Goal: Use online tool/utility: Utilize a website feature to perform a specific function

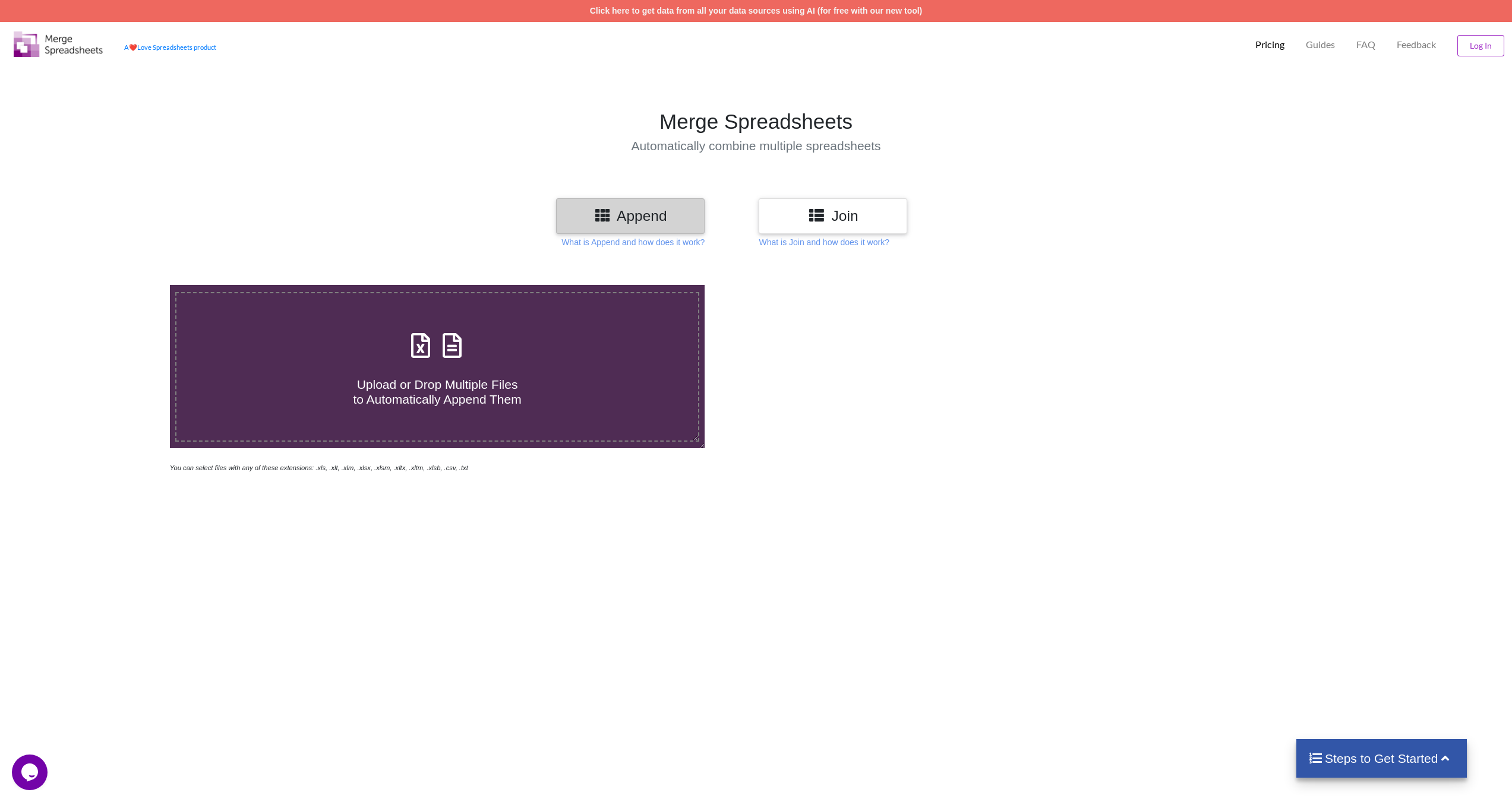
click at [419, 346] on icon at bounding box center [421, 339] width 29 height 25
click at [113, 285] on input "Upload or Drop Multiple Files to Automatically Append Them" at bounding box center [113, 285] width 0 height 0
type input "C:\fakepath\Domain02_Pain_Palliative_v2 (1).xlsx"
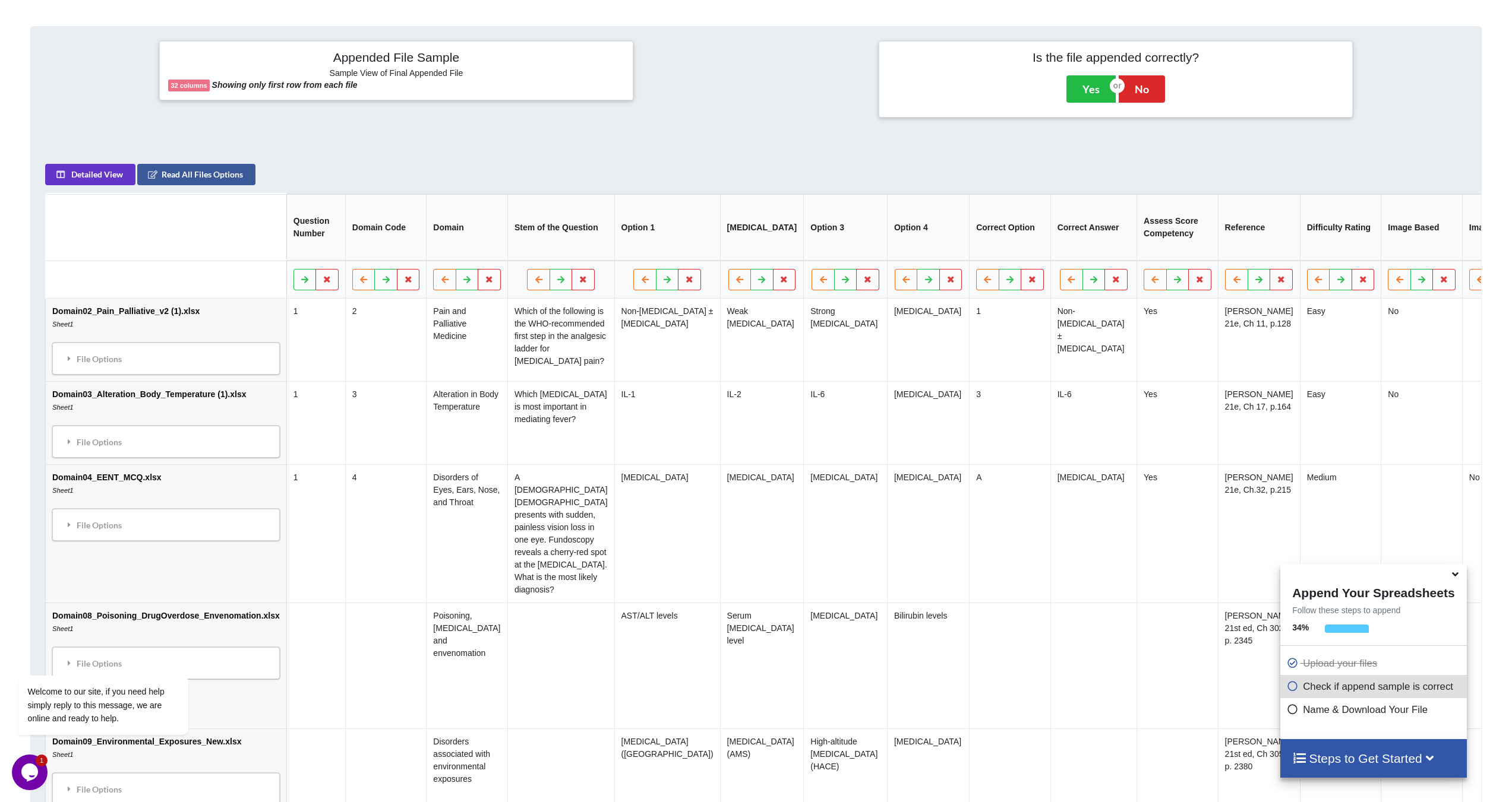
scroll to position [511, 0]
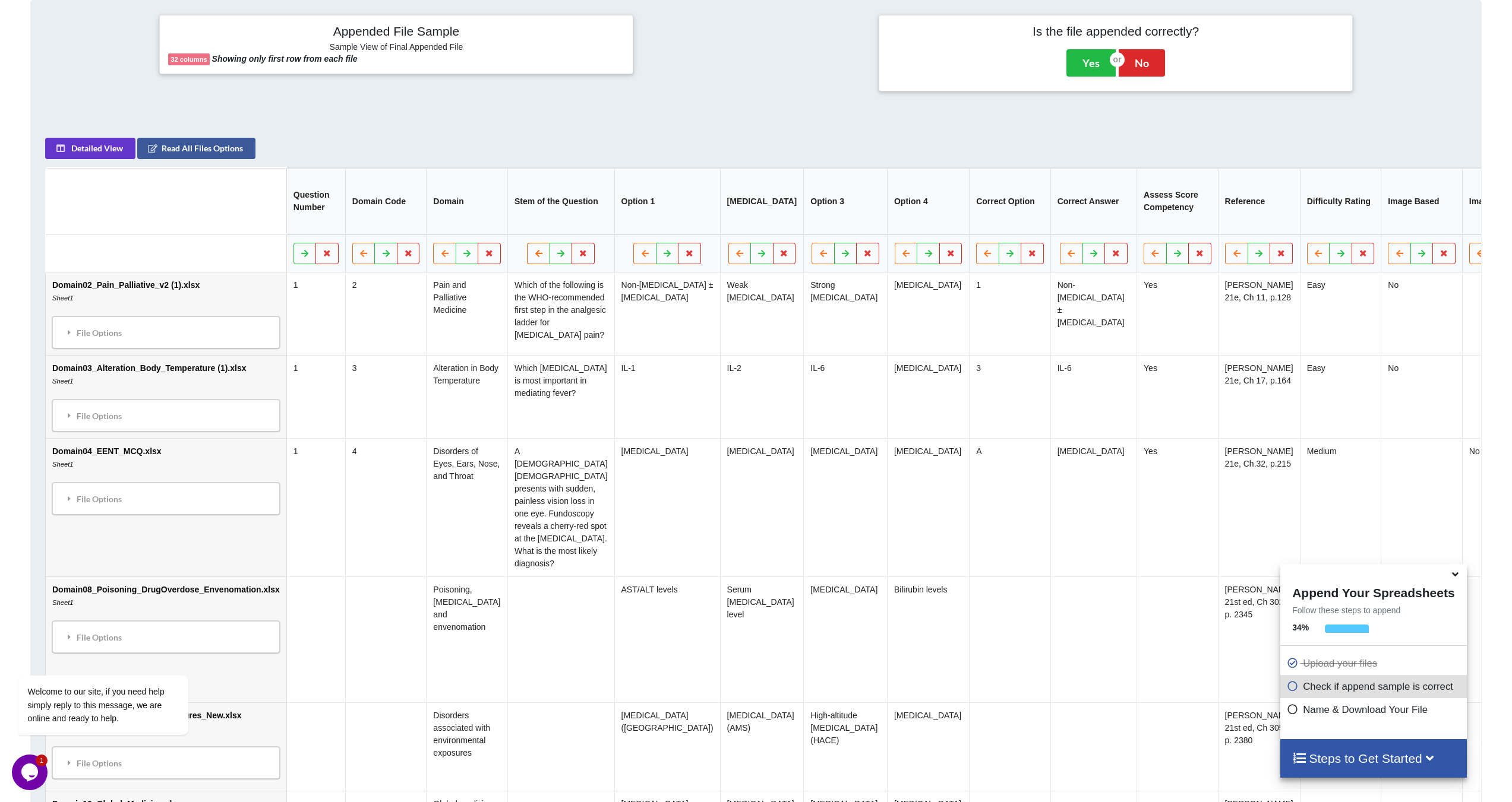
drag, startPoint x: 482, startPoint y: 270, endPoint x: 497, endPoint y: 266, distance: 15.5
drag, startPoint x: 497, startPoint y: 266, endPoint x: 737, endPoint y: 200, distance: 248.9
click at [737, 200] on th "[MEDICAL_DATA]" at bounding box center [762, 202] width 84 height 66
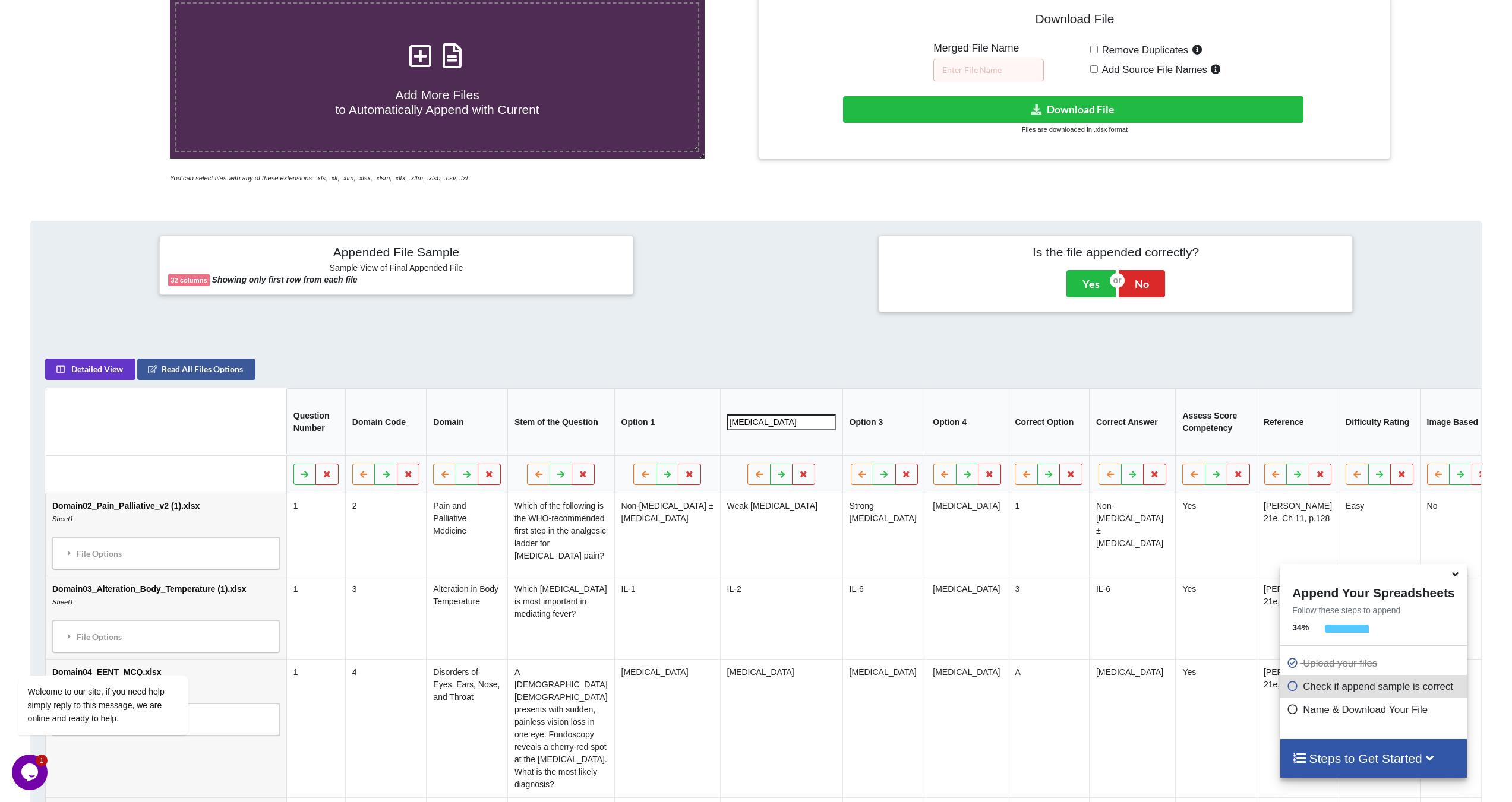
scroll to position [324, 0]
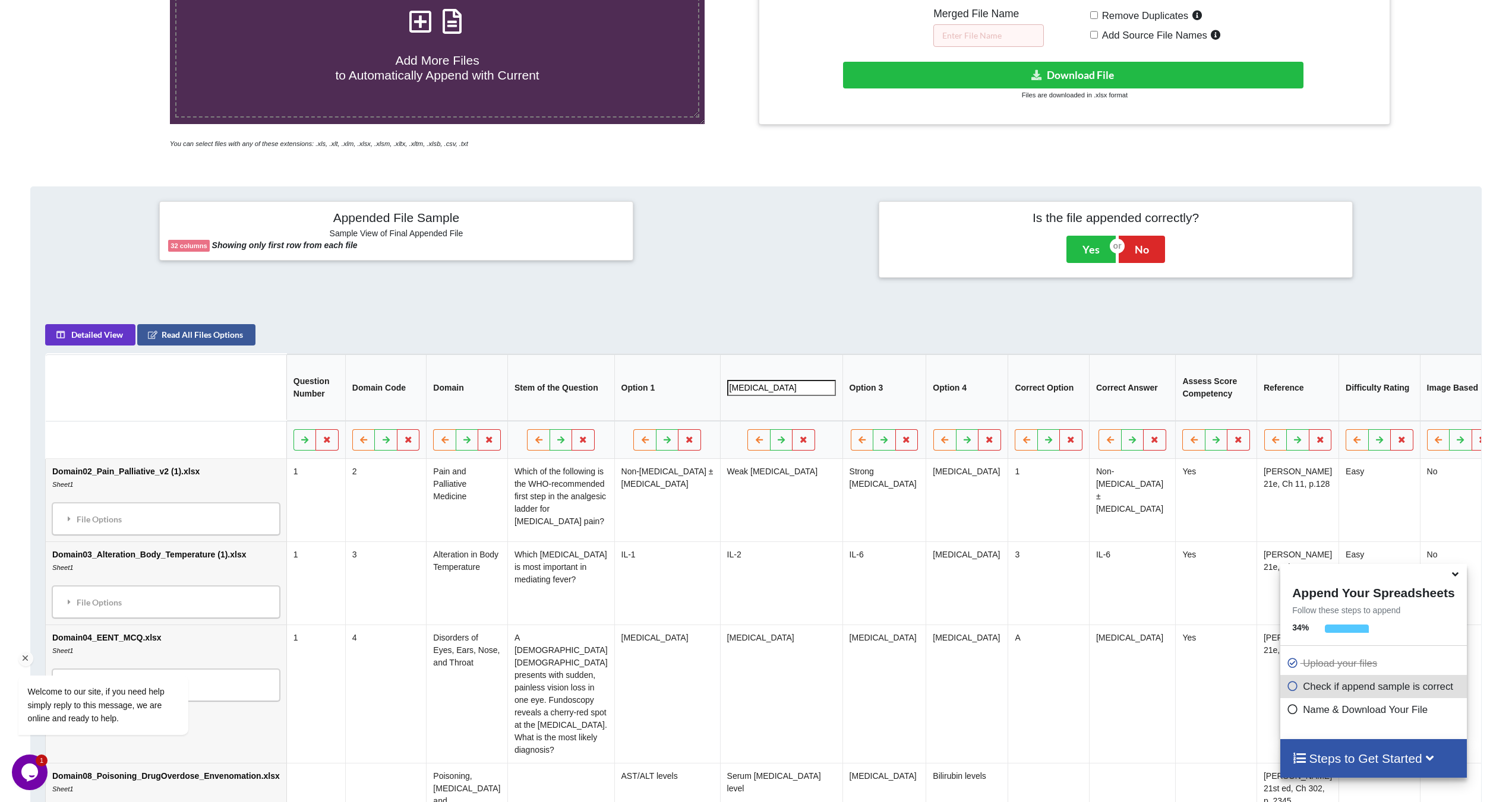
click at [149, 595] on div "Welcome to our site, if you need help simply reply to this message, we are onli…" at bounding box center [119, 656] width 214 height 181
click at [157, 596] on div "Welcome to our site, if you need help simply reply to this message, we are onli…" at bounding box center [119, 656] width 214 height 181
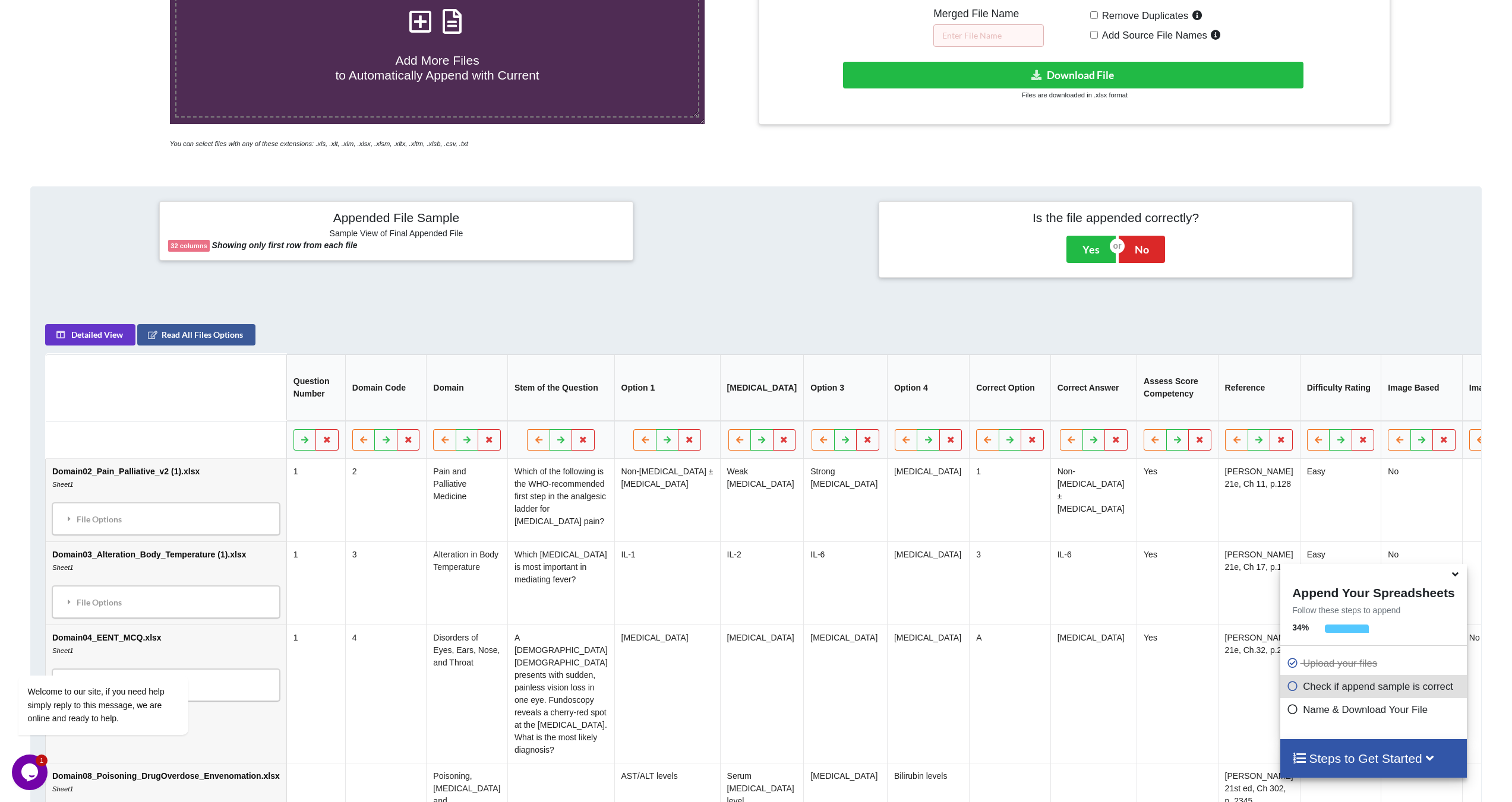
click at [196, 483] on td "Domain02_Pain_Palliative_v2 (1).xlsx Sheet1 File Options Import Other Sheets Fi…" at bounding box center [166, 501] width 241 height 83
click at [186, 579] on div "Welcome to our site, if you need help simply reply to this message, we are onli…" at bounding box center [119, 656] width 214 height 181
click at [199, 472] on td "Domain02_Pain_Palliative_v2 (1).xlsx Sheet1 File Options Import Other Sheets Fi…" at bounding box center [166, 501] width 241 height 83
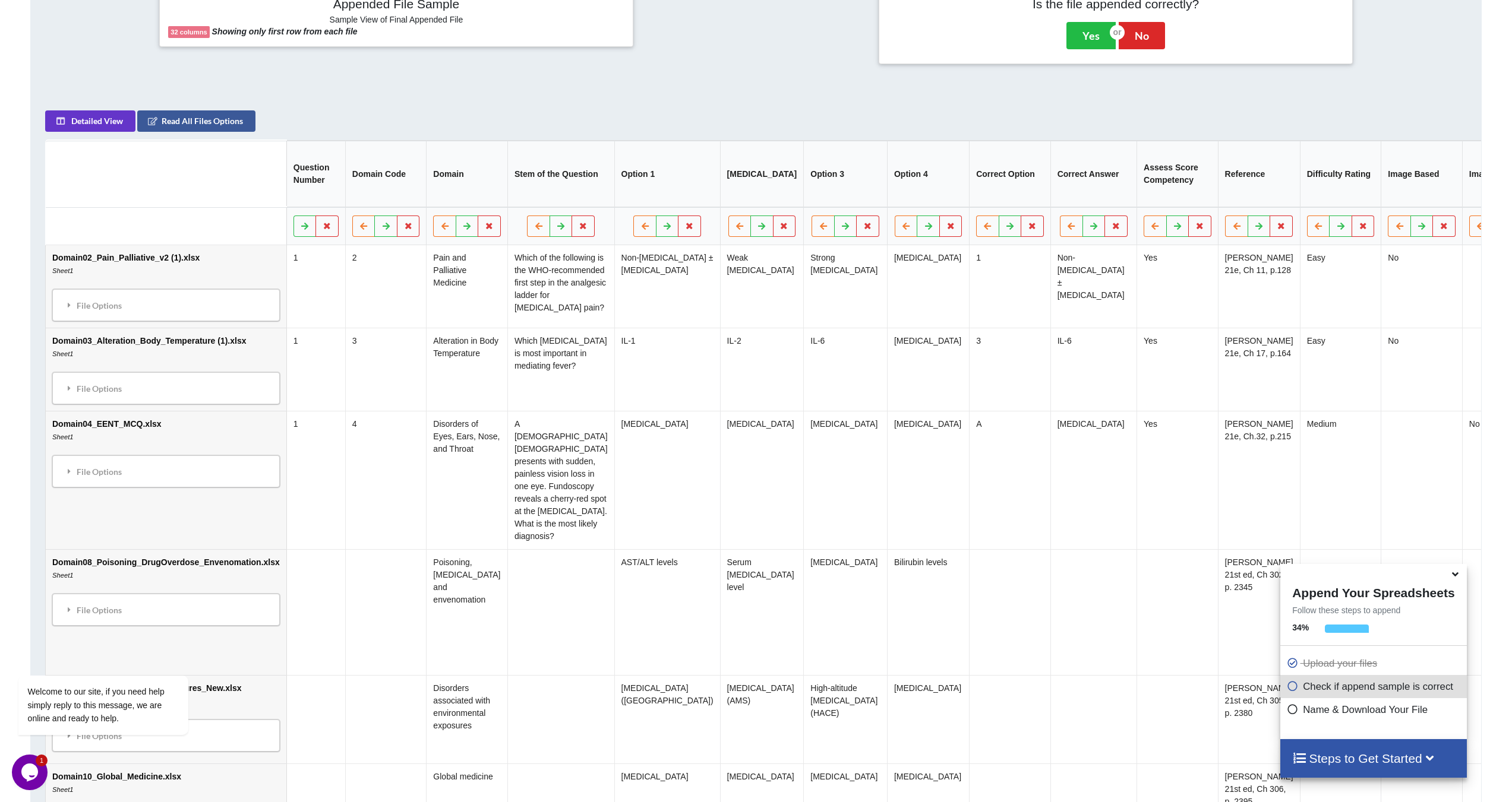
scroll to position [562, 0]
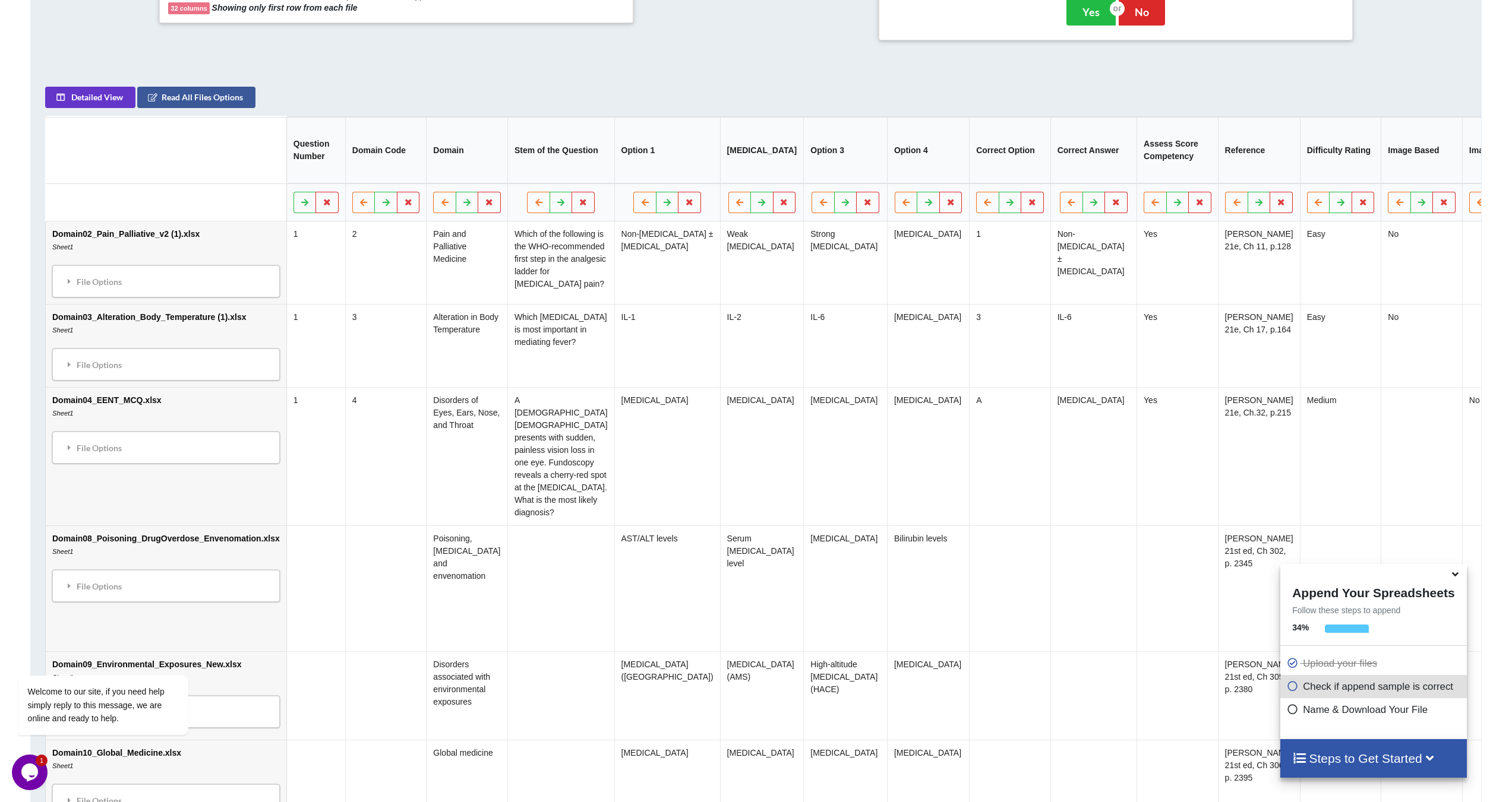
click at [196, 436] on td "Domain04_EENT_MCQ.xlsx Sheet1 File Options Import Other Sheets File Options Del…" at bounding box center [166, 457] width 241 height 139
click at [191, 506] on td "Domain04_EENT_MCQ.xlsx Sheet1 File Options Import Other Sheets File Options Del…" at bounding box center [166, 457] width 241 height 139
click at [107, 461] on div "File Options" at bounding box center [166, 448] width 221 height 25
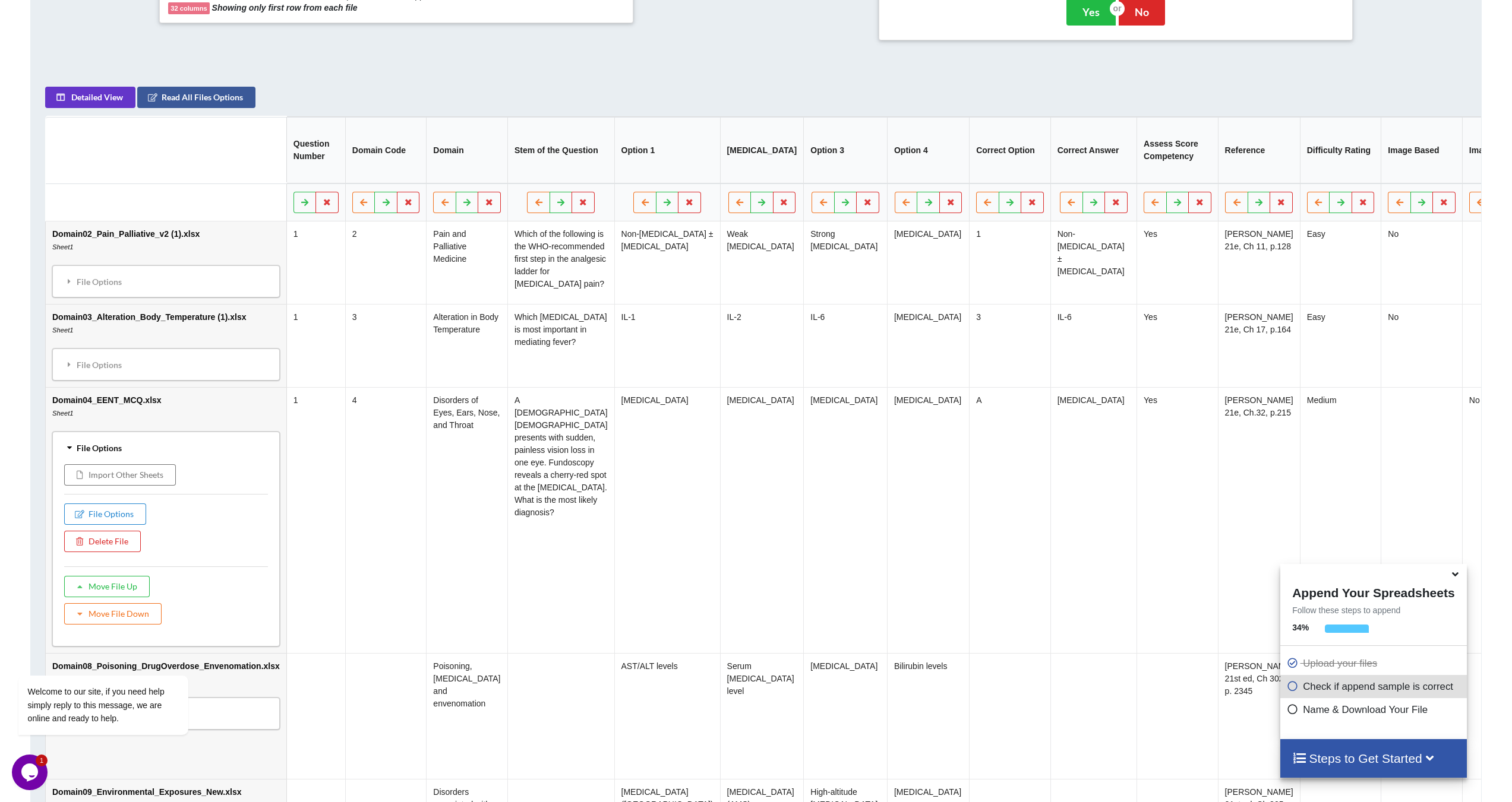
click at [107, 461] on div "File Options" at bounding box center [166, 448] width 221 height 25
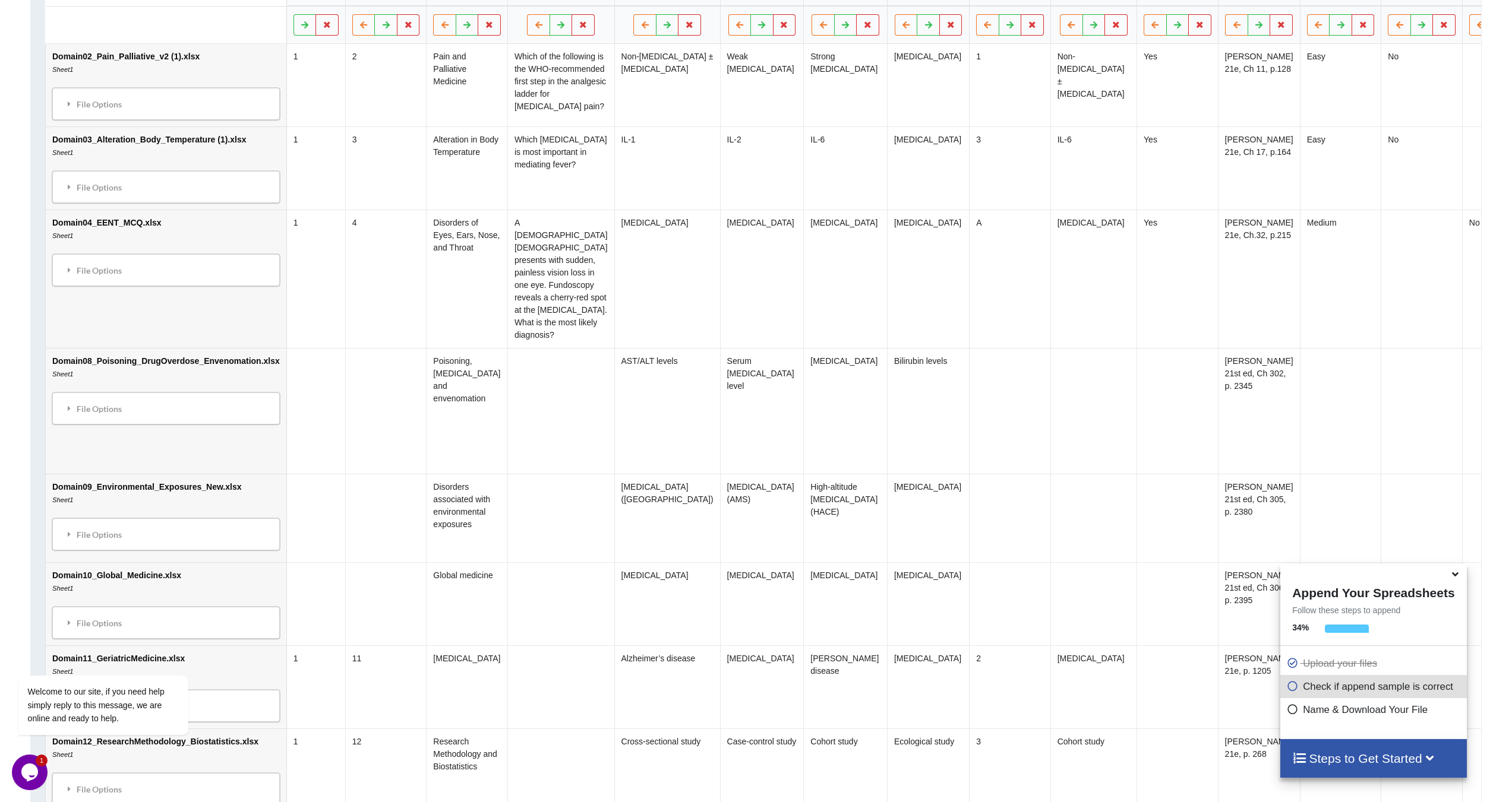
scroll to position [740, 0]
click at [1297, 687] on span at bounding box center [1295, 687] width 17 height 11
click at [1290, 687] on icon at bounding box center [1292, 684] width 12 height 10
click at [1382, 751] on h4 "Steps to Get Started" at bounding box center [1373, 759] width 163 height 15
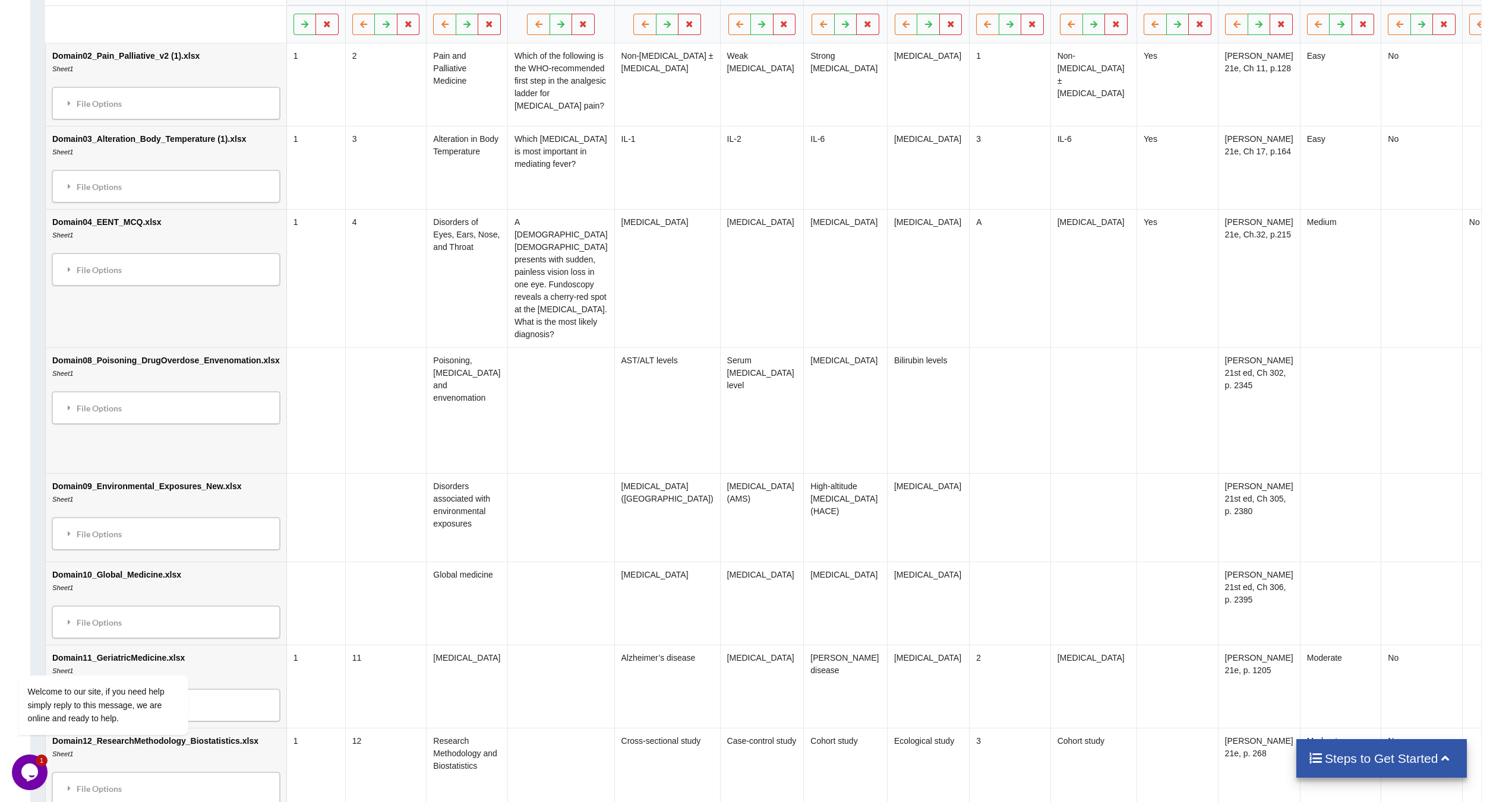
click at [1372, 755] on h4 "Steps to Get Started" at bounding box center [1382, 759] width 147 height 15
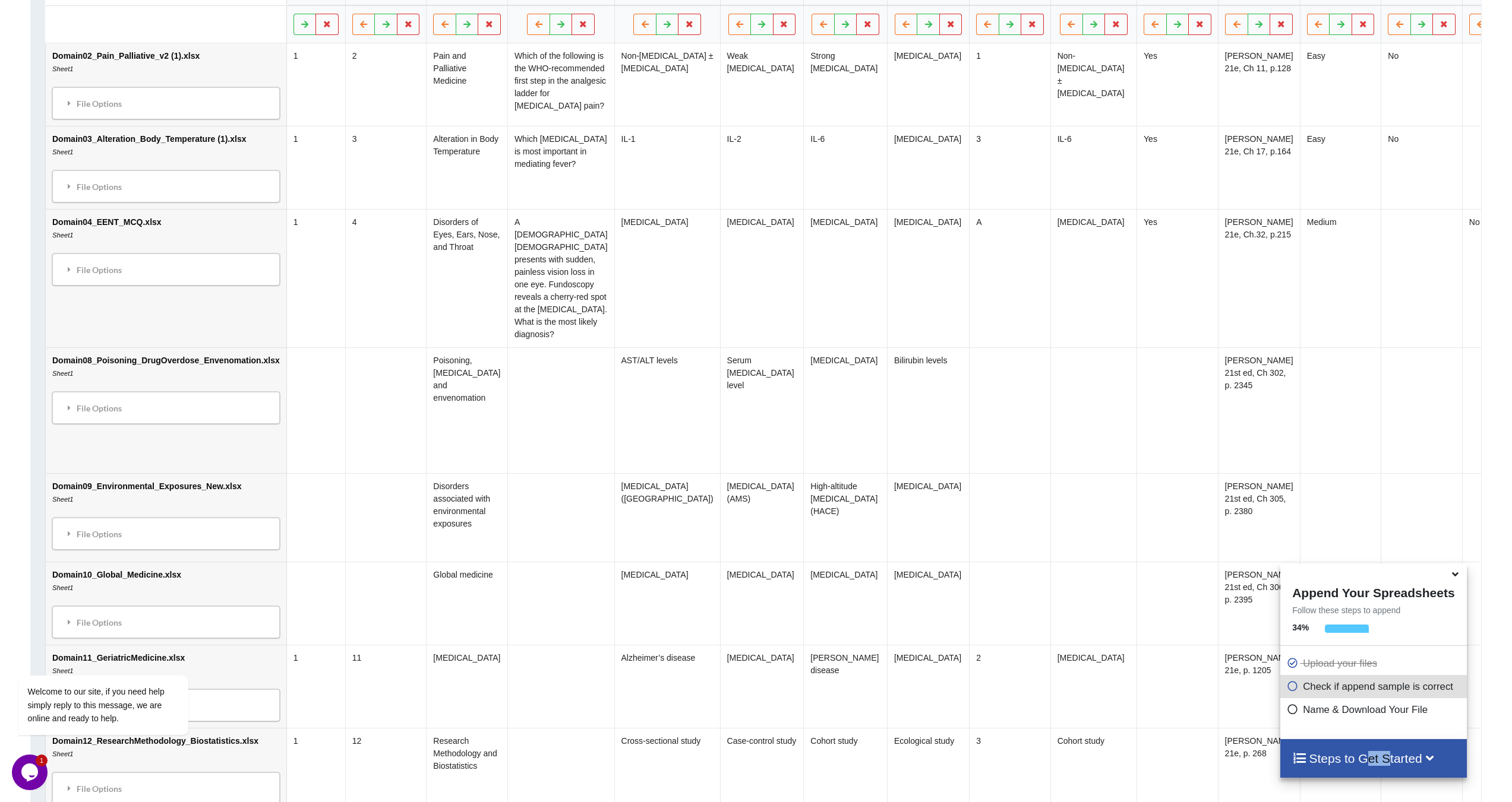
click at [1372, 755] on h4 "Steps to Get Started" at bounding box center [1373, 759] width 163 height 15
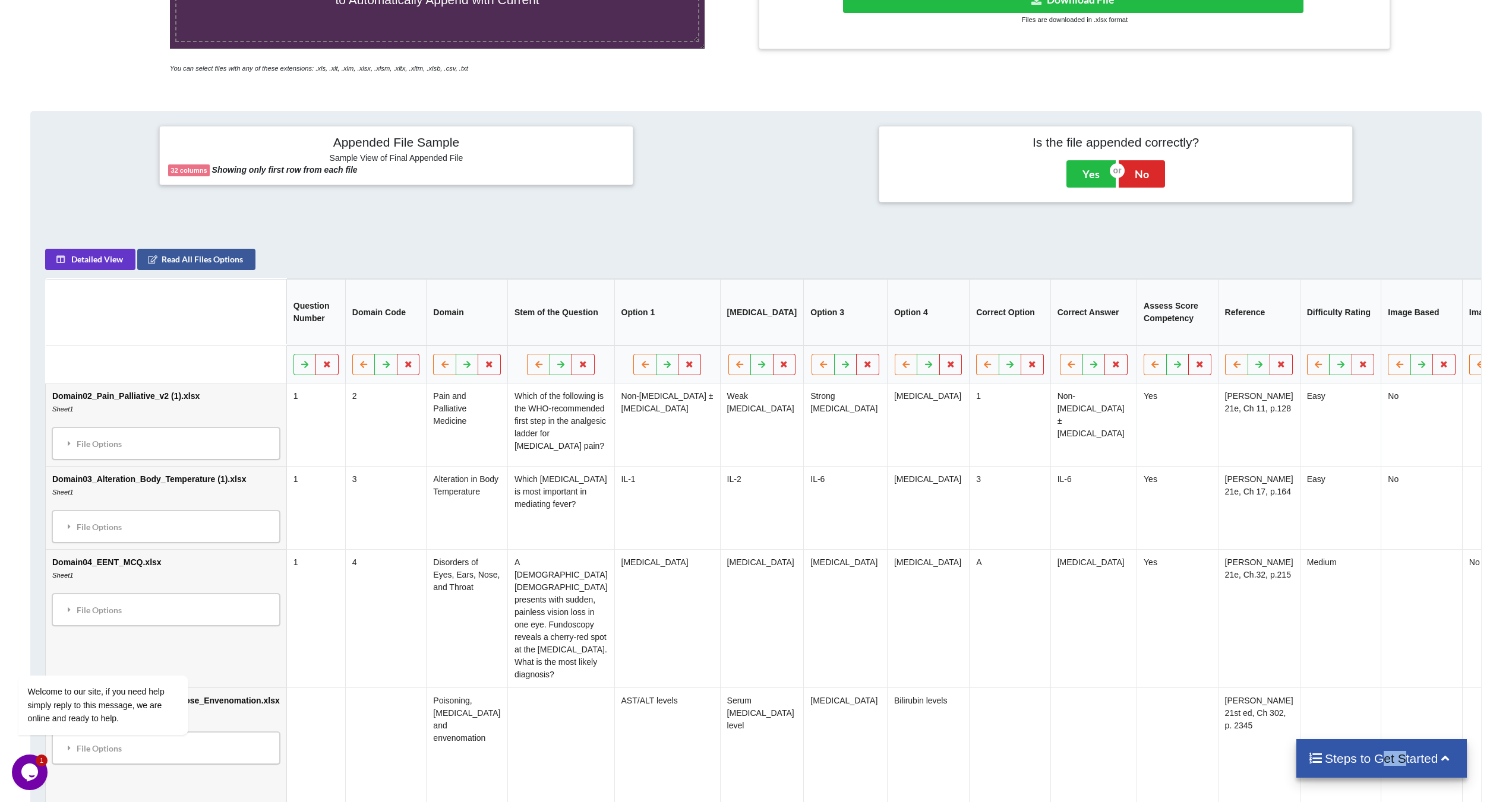
scroll to position [384, 0]
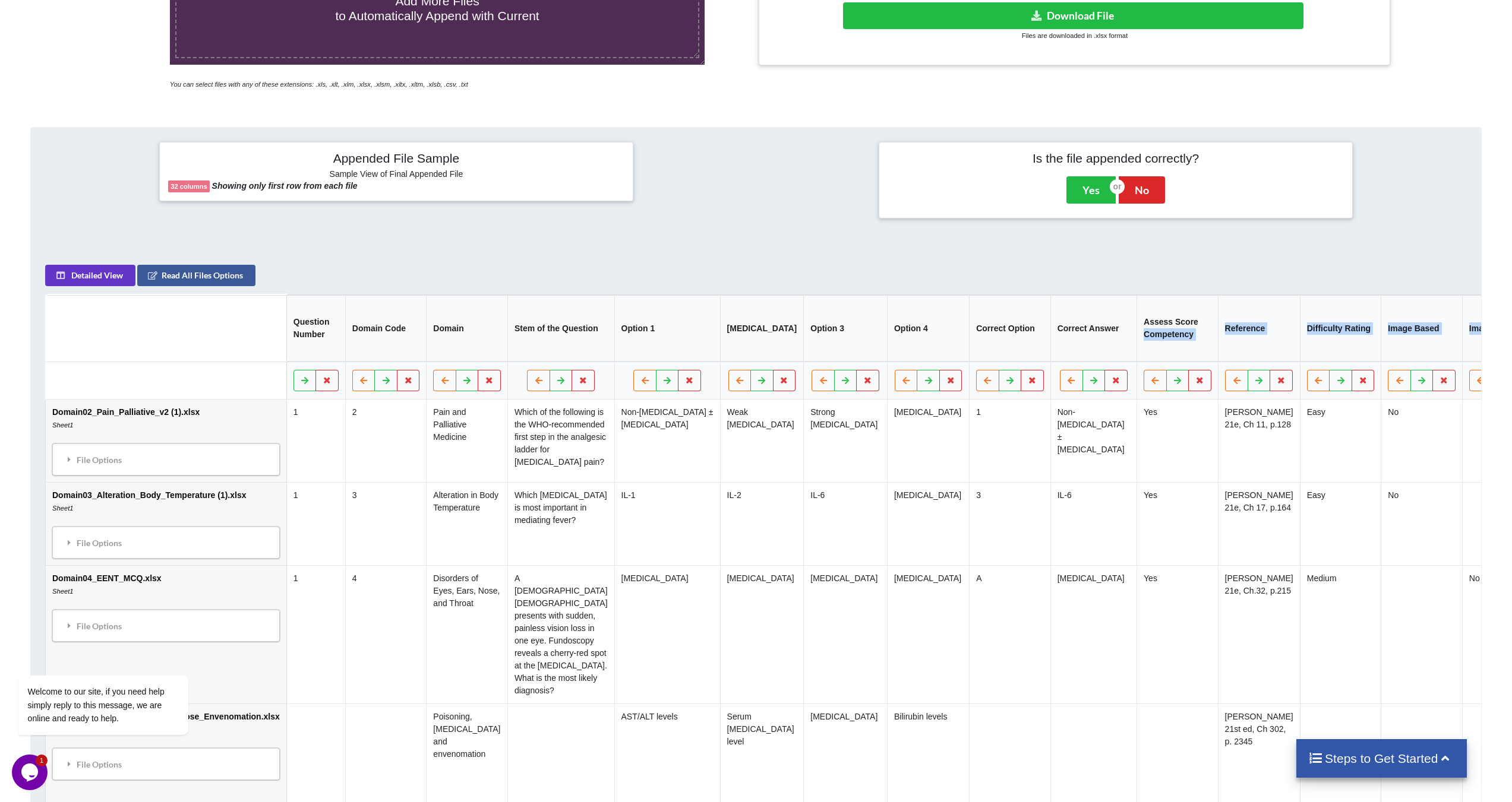
drag, startPoint x: 1433, startPoint y: 318, endPoint x: 1147, endPoint y: 327, distance: 286.1
click at [1147, 327] on tr "Question Number Domain Code Domain Stem of the Question Option 1 Option 2 Optio…" at bounding box center [1512, 329] width 2933 height 66
click at [1149, 193] on button "No" at bounding box center [1142, 190] width 46 height 28
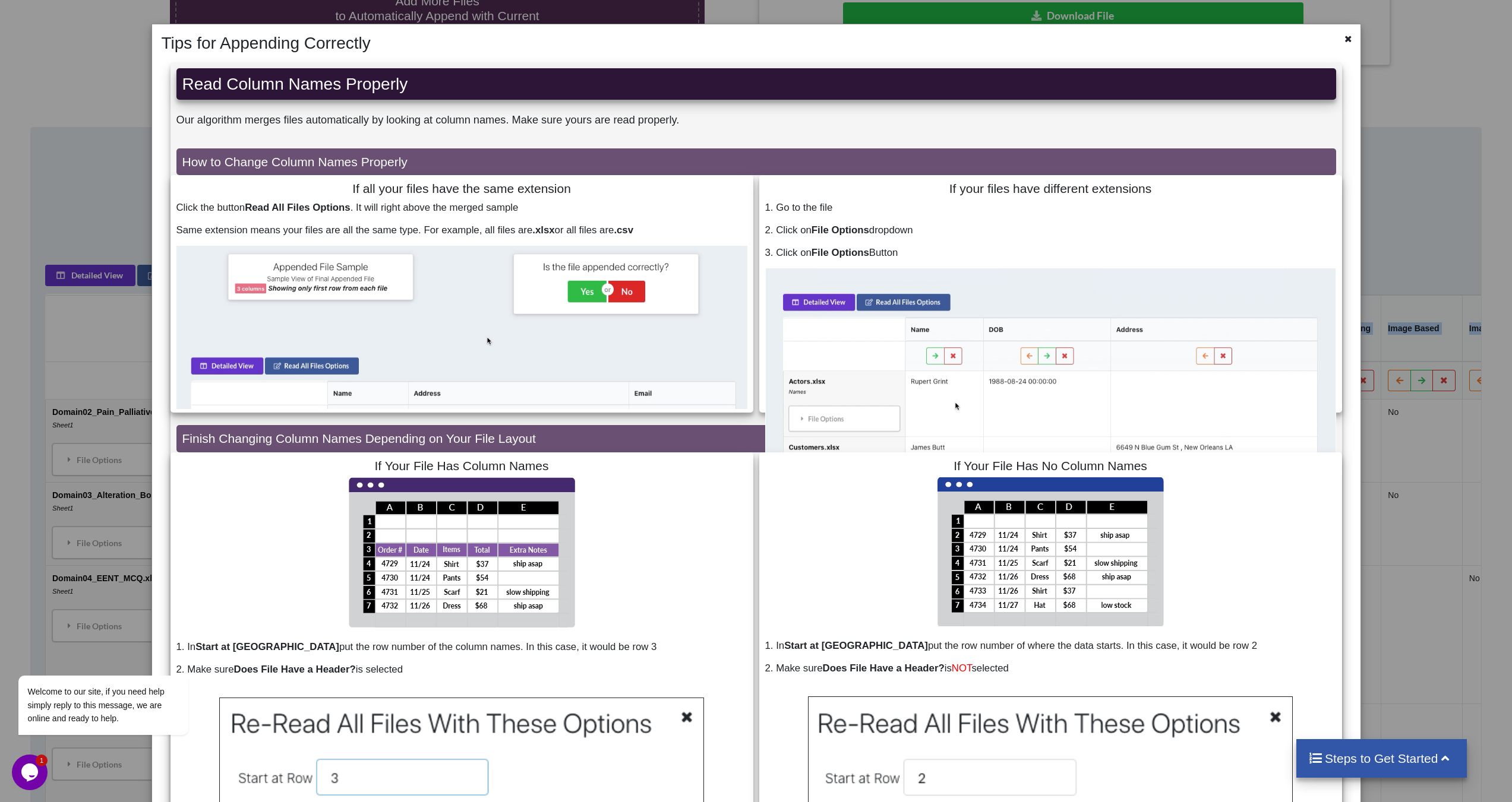
scroll to position [0, 0]
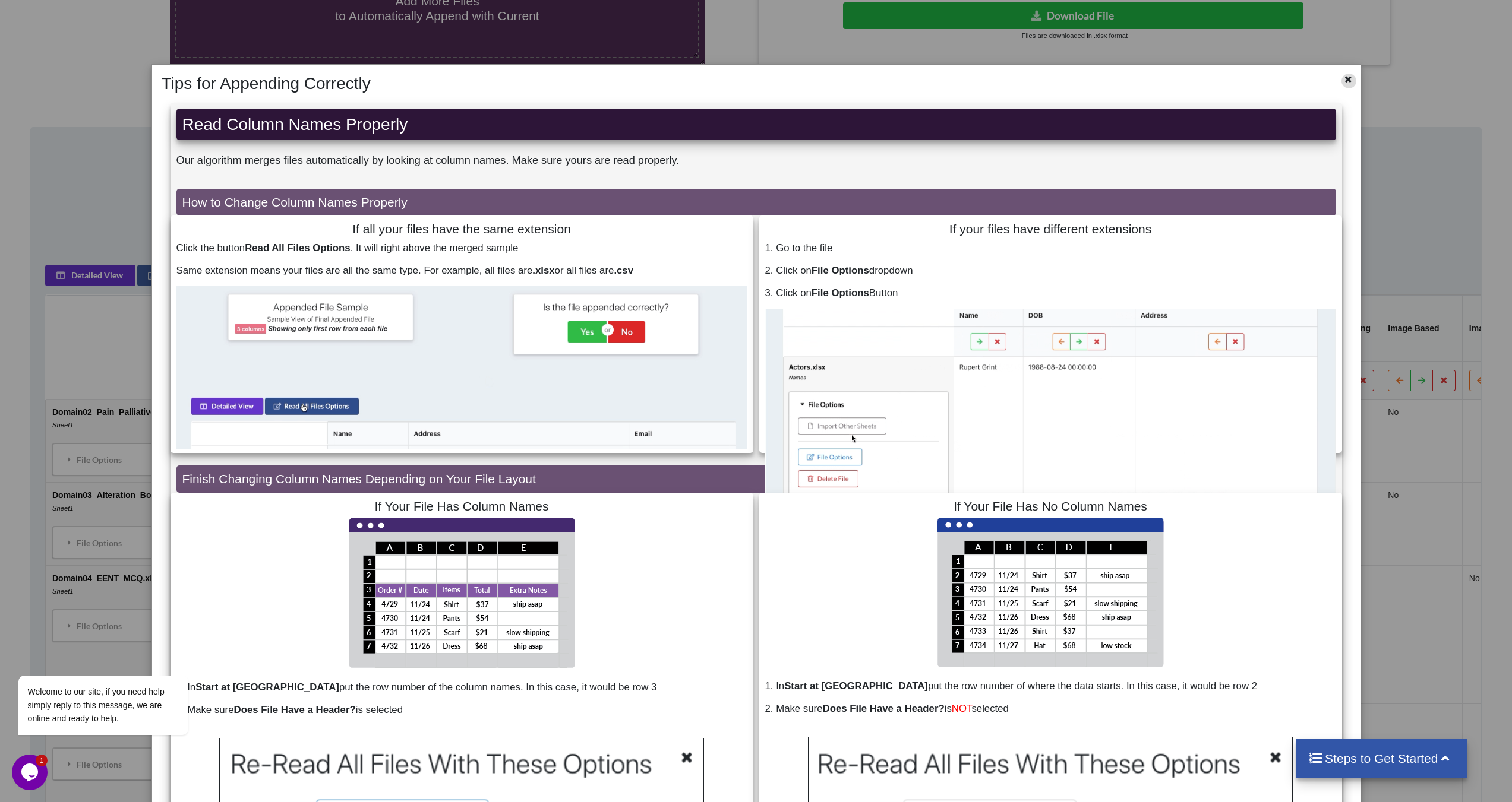
click at [1344, 78] on icon at bounding box center [1348, 77] width 10 height 8
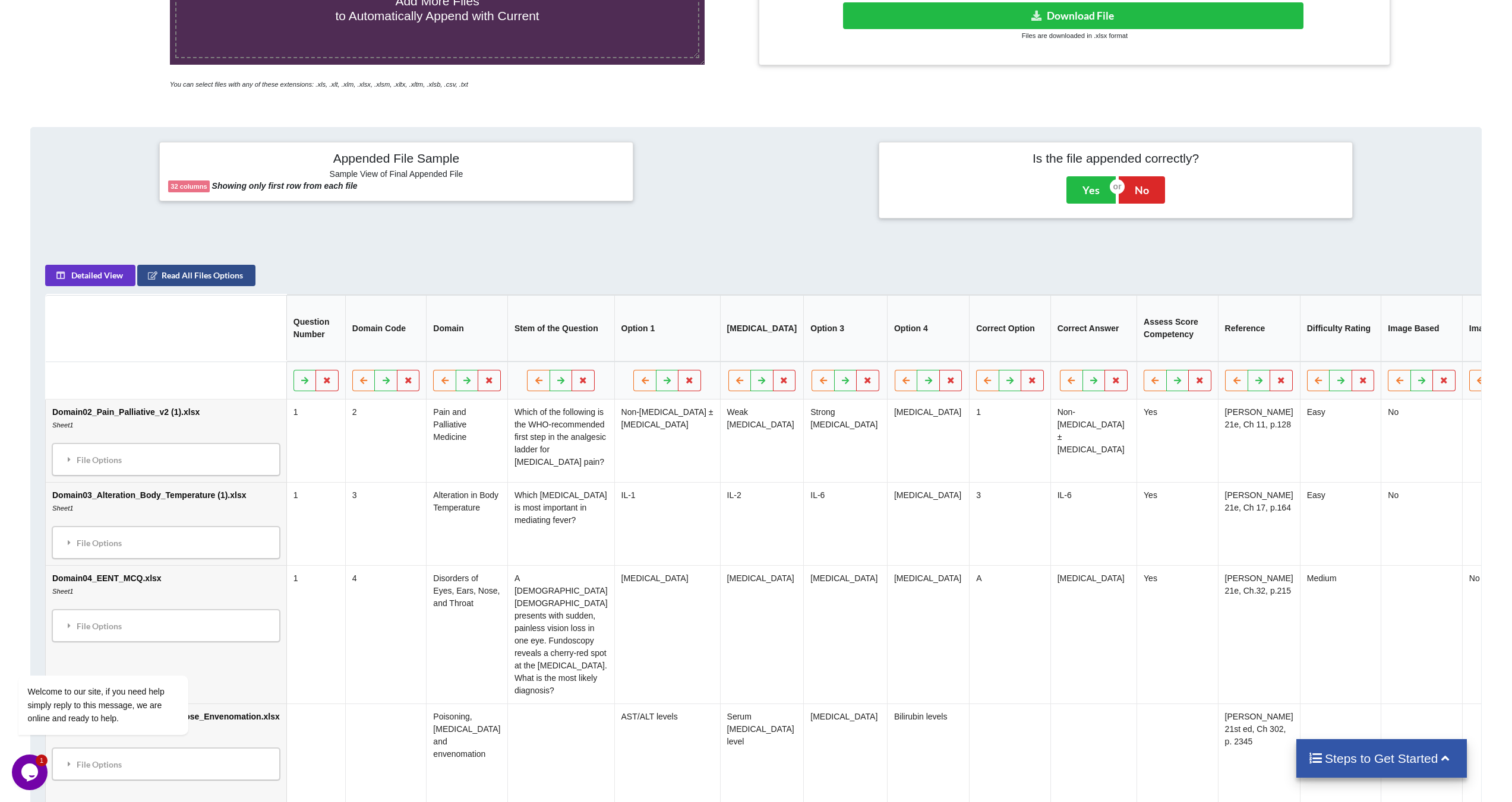
click at [172, 277] on button "Read All Files Options" at bounding box center [196, 276] width 119 height 21
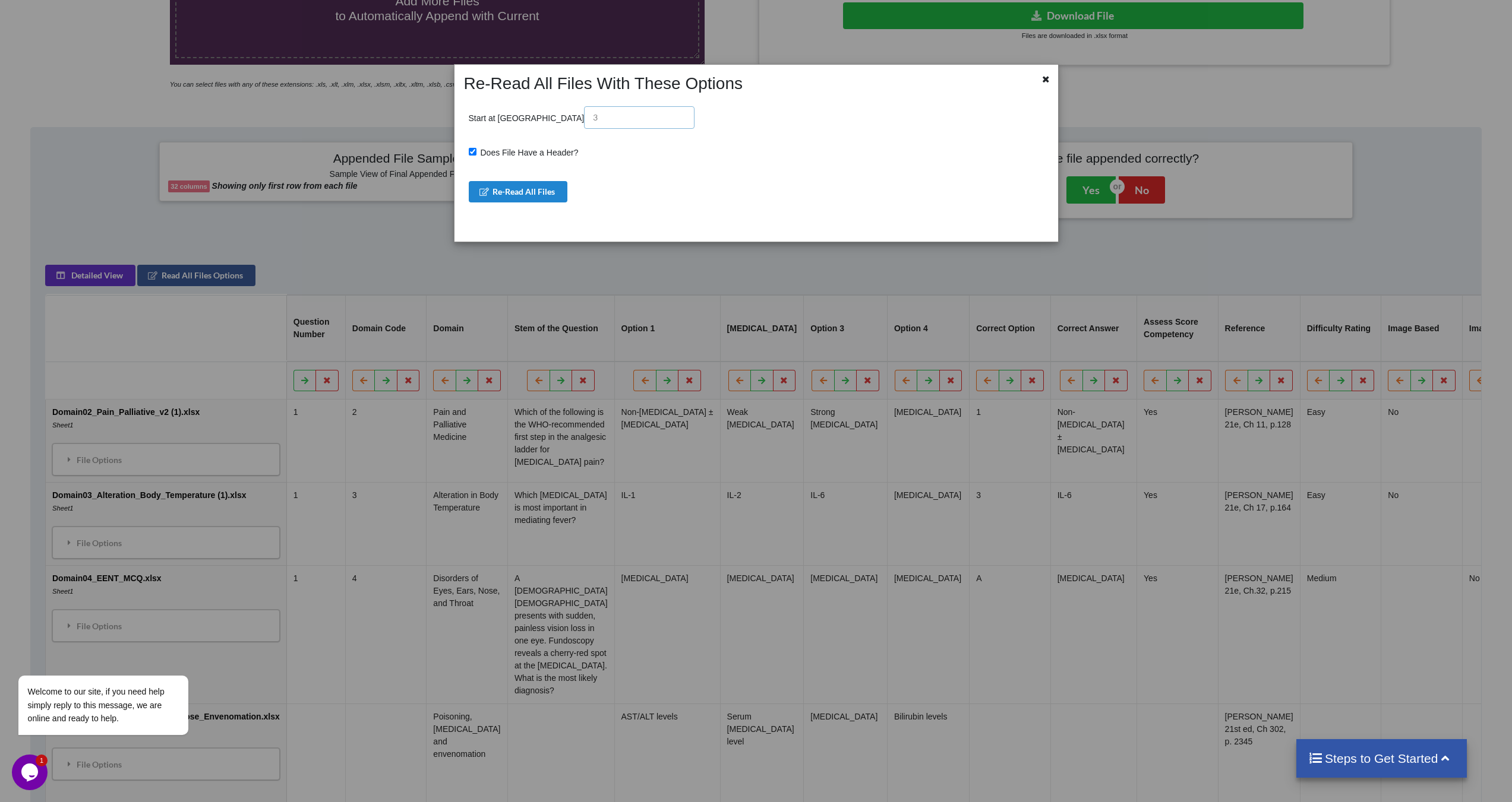
click at [585, 116] on input "text" at bounding box center [640, 118] width 110 height 23
type input "1"
click at [524, 190] on button "Re-Read All Files" at bounding box center [518, 191] width 99 height 21
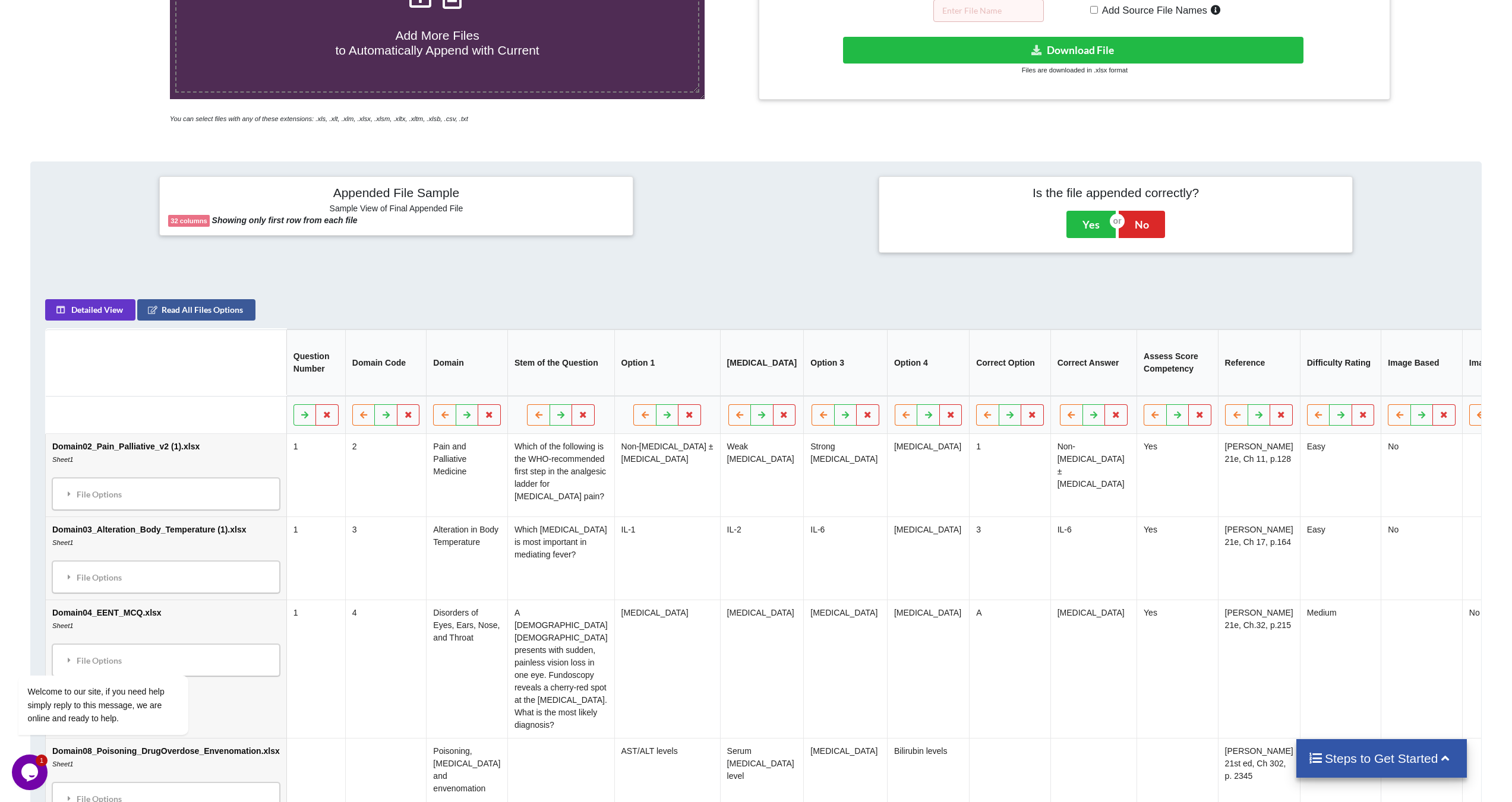
scroll to position [352, 0]
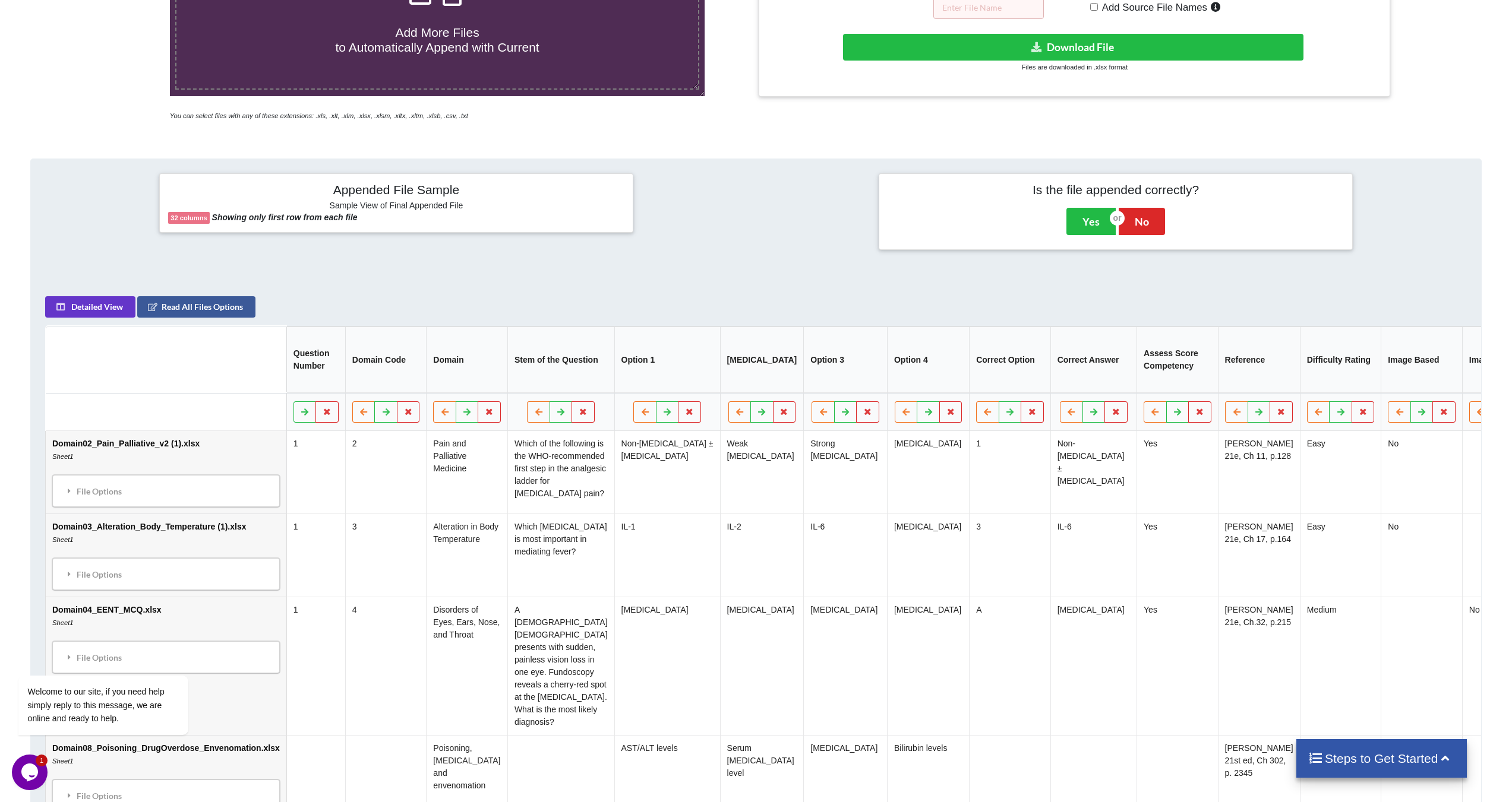
click at [437, 467] on td "Pain and Palliative Medicine" at bounding box center [467, 473] width 82 height 83
click at [462, 416] on icon at bounding box center [467, 412] width 10 height 7
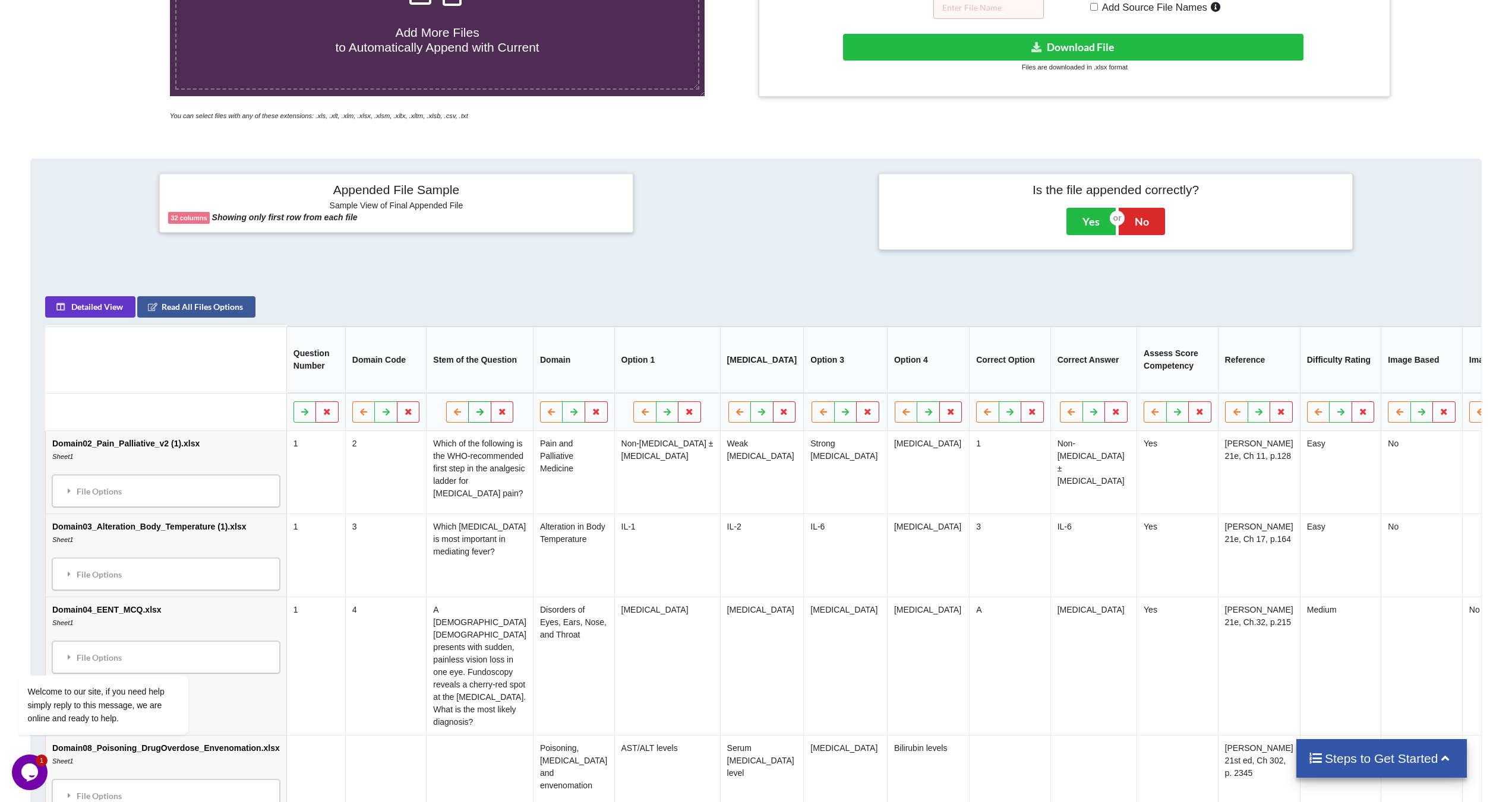
click at [475, 416] on icon at bounding box center [480, 412] width 10 height 7
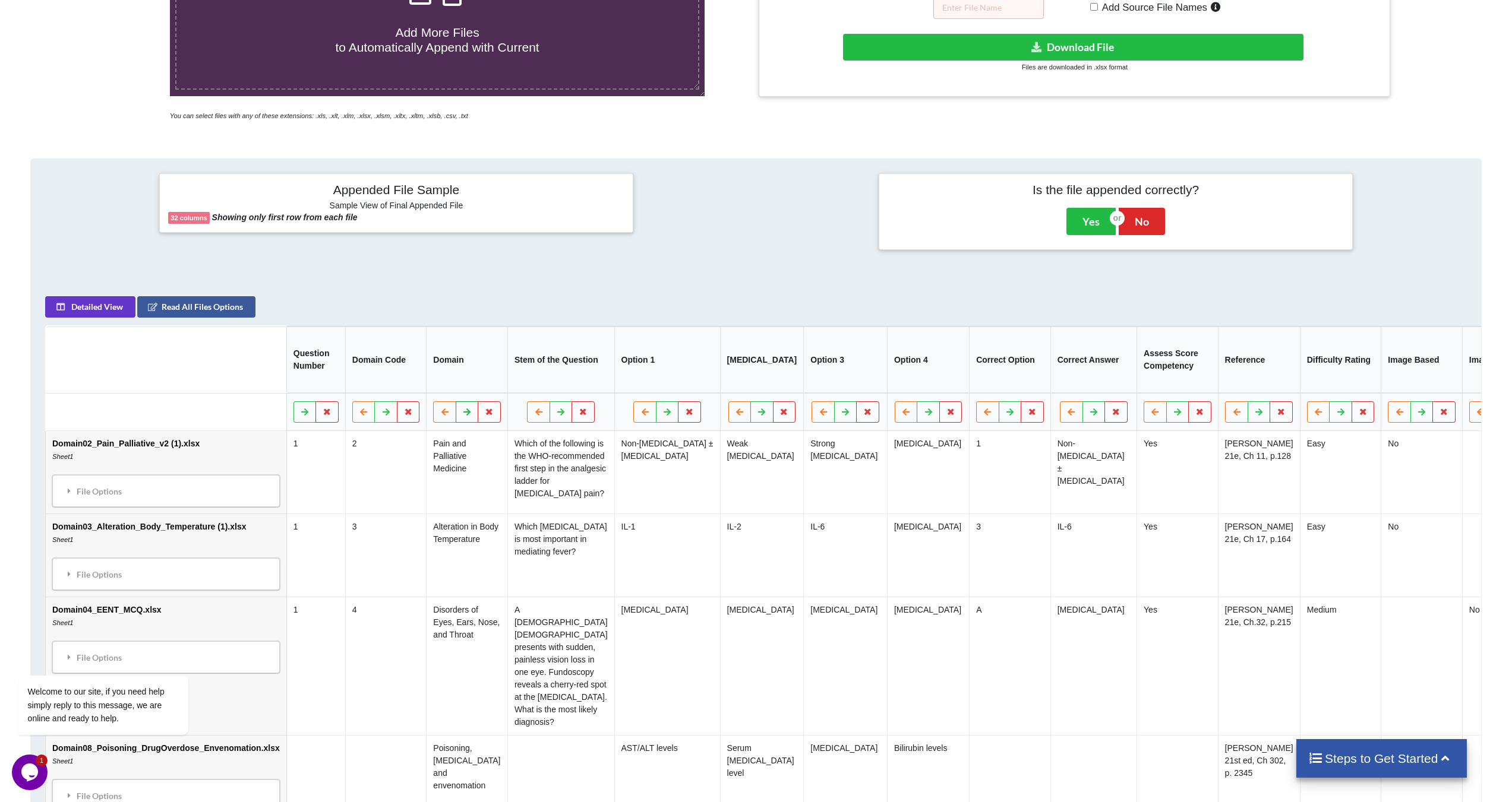
click at [462, 416] on icon at bounding box center [467, 412] width 10 height 7
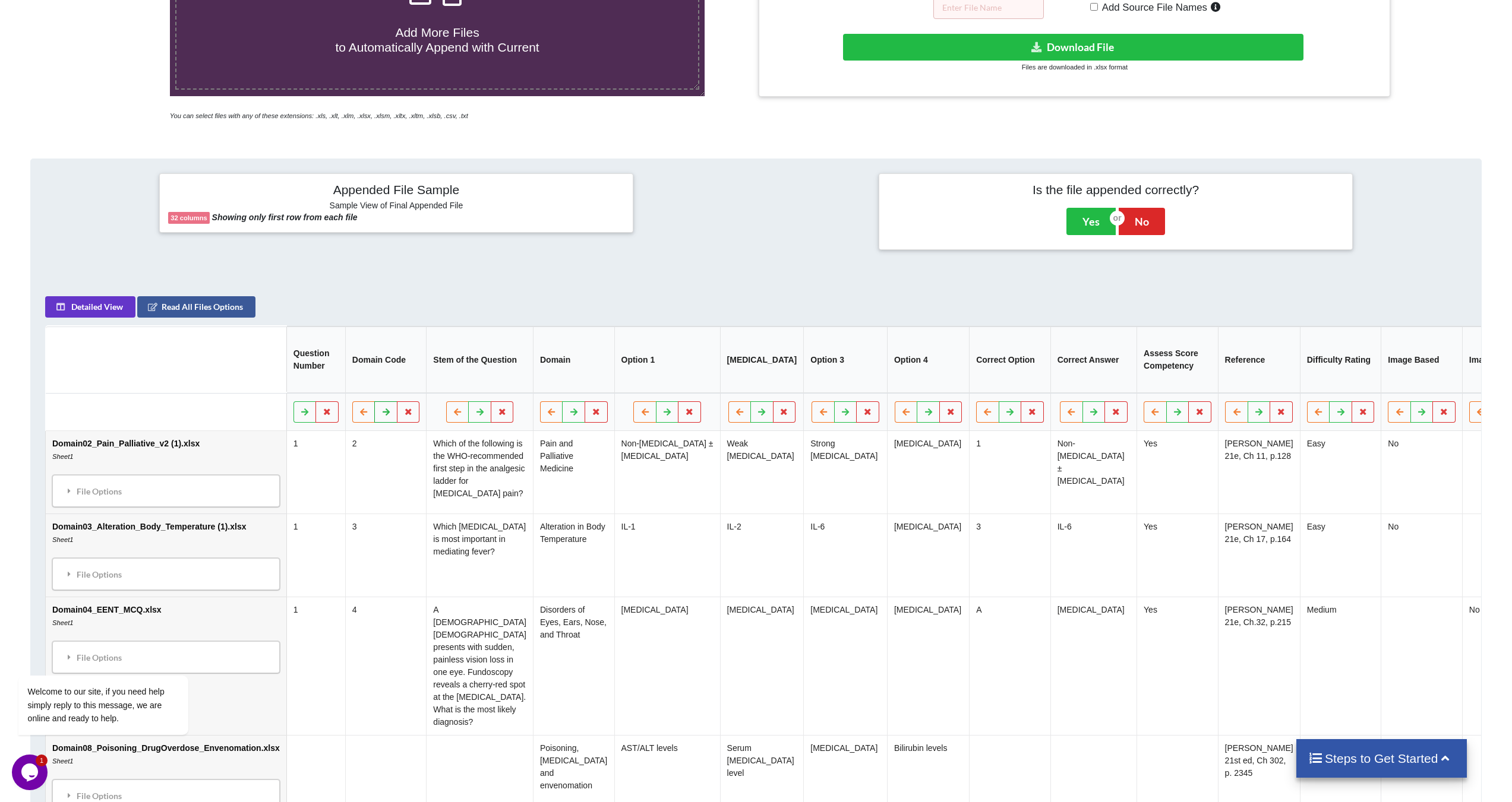
click at [382, 416] on icon at bounding box center [386, 412] width 10 height 7
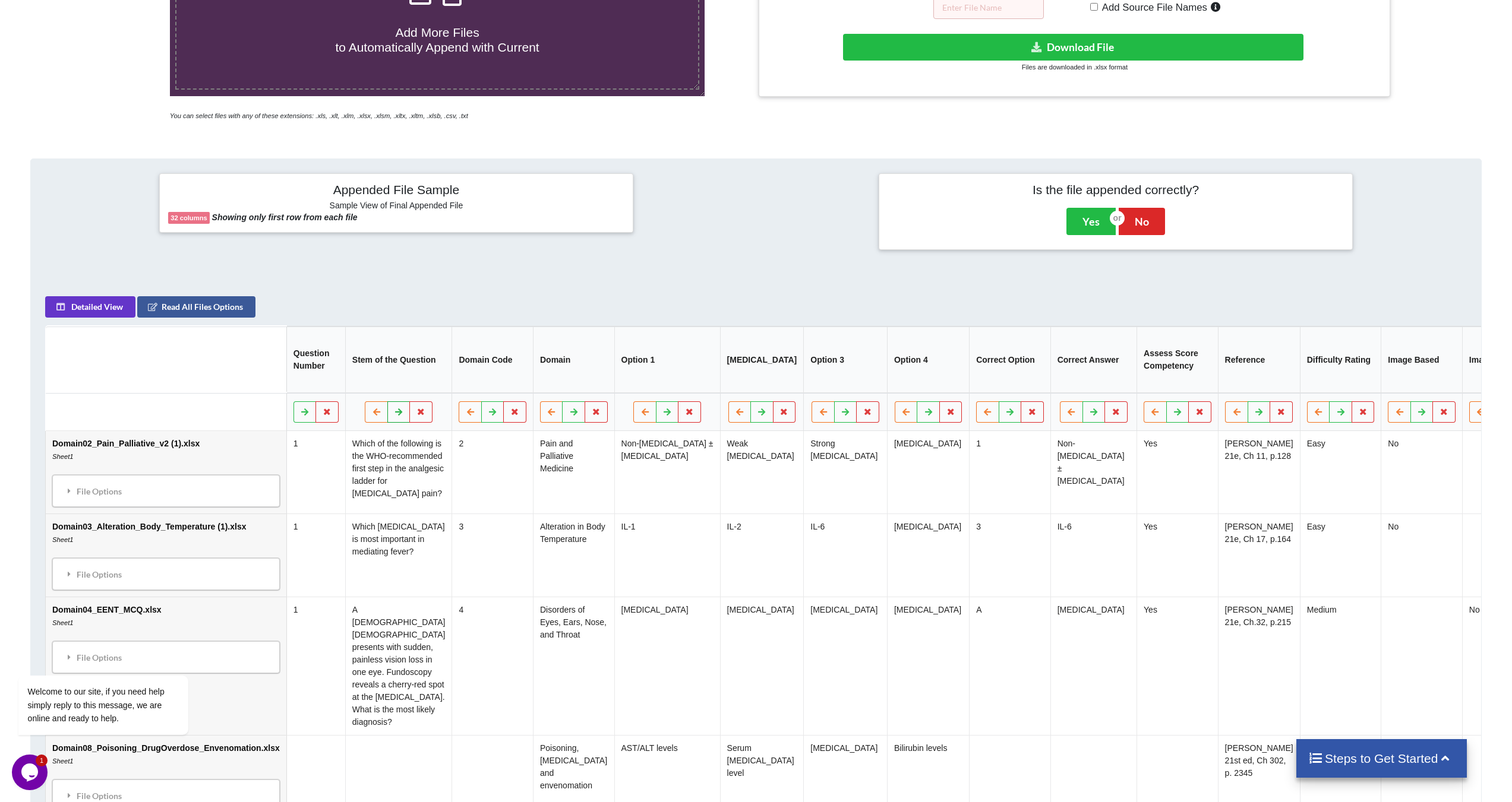
click at [394, 416] on icon at bounding box center [399, 412] width 10 height 7
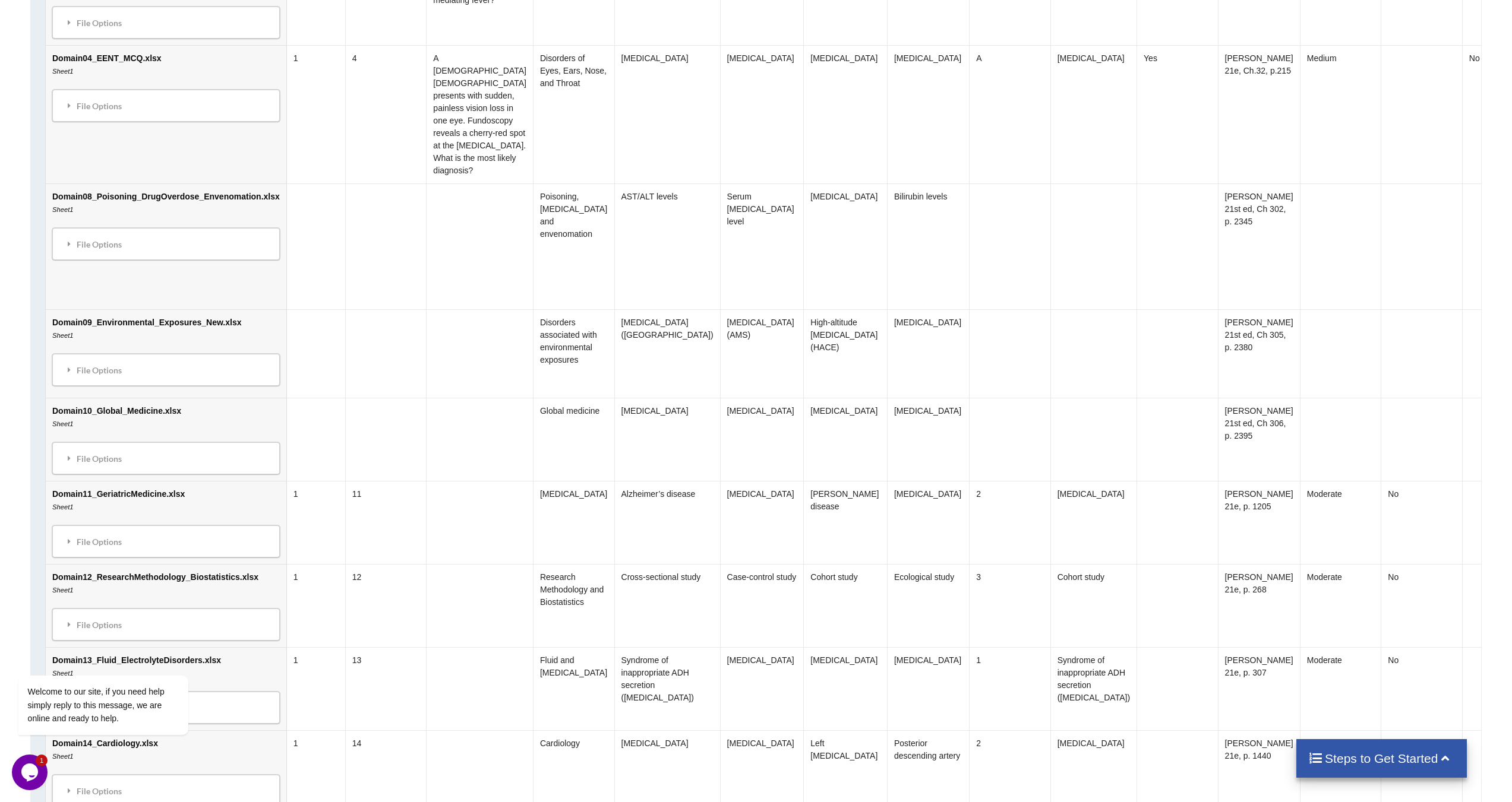
scroll to position [891, 0]
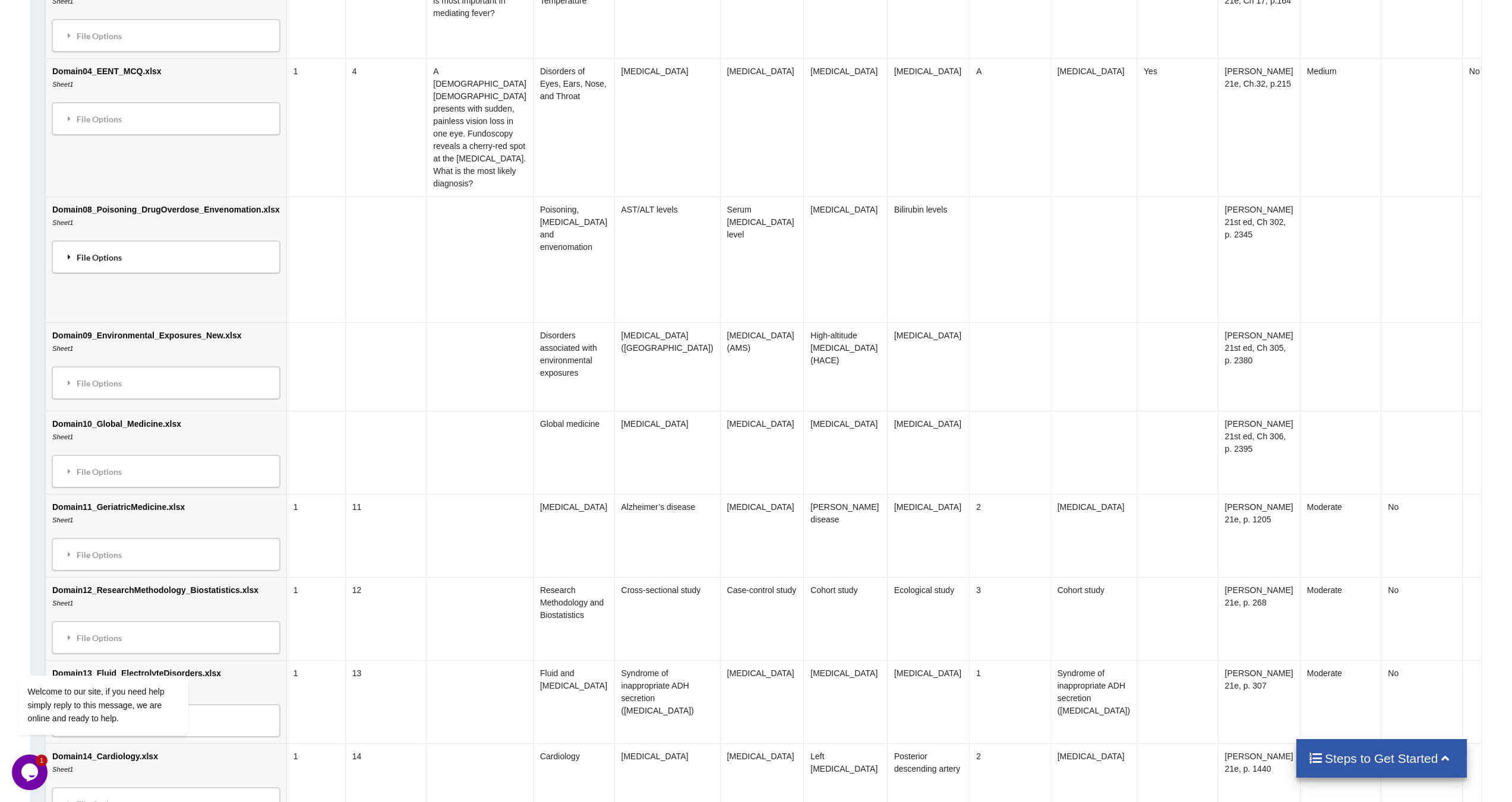
click at [163, 270] on div "File Options" at bounding box center [166, 257] width 221 height 25
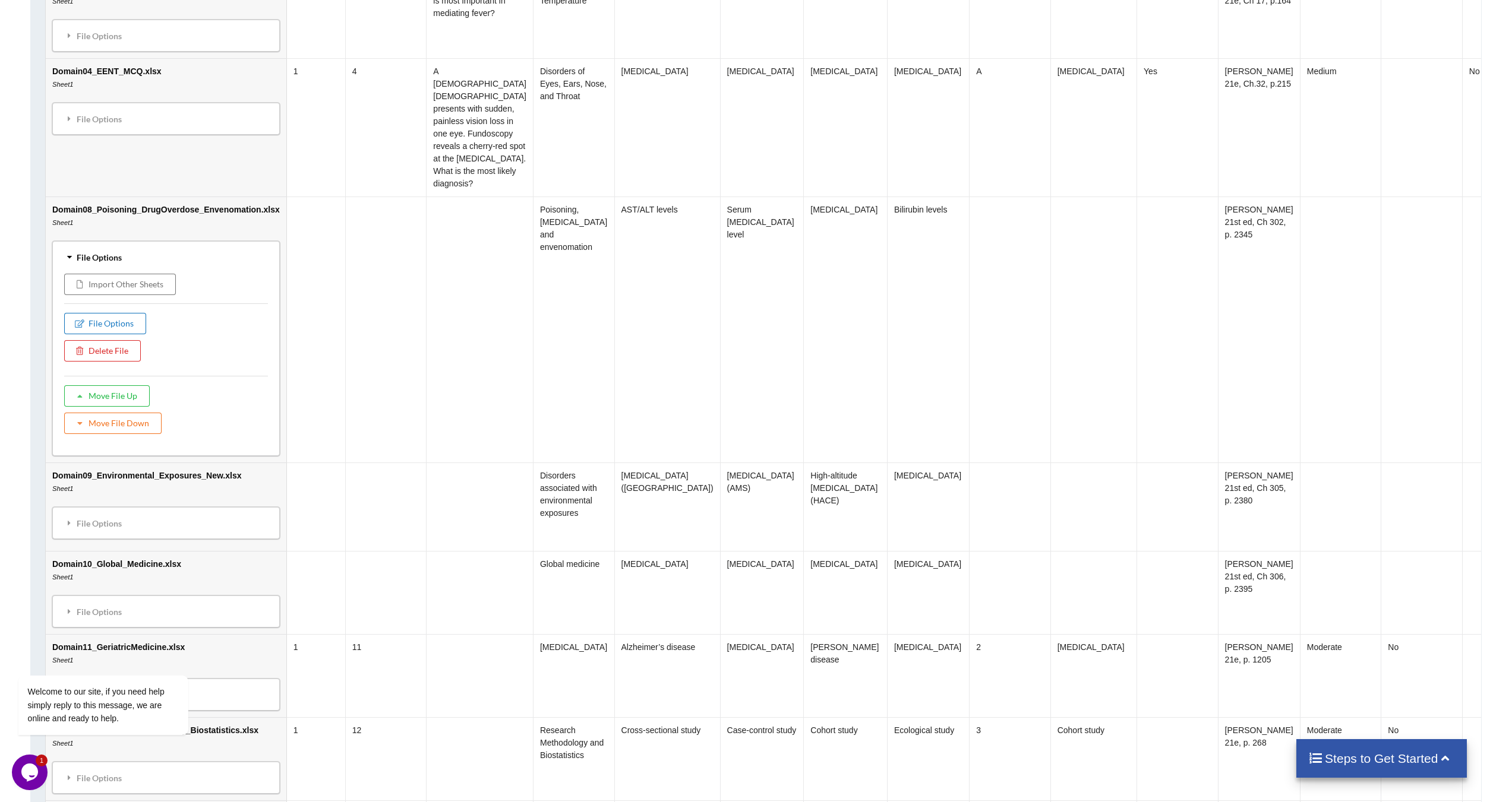
click at [95, 335] on button "File Options" at bounding box center [105, 323] width 82 height 21
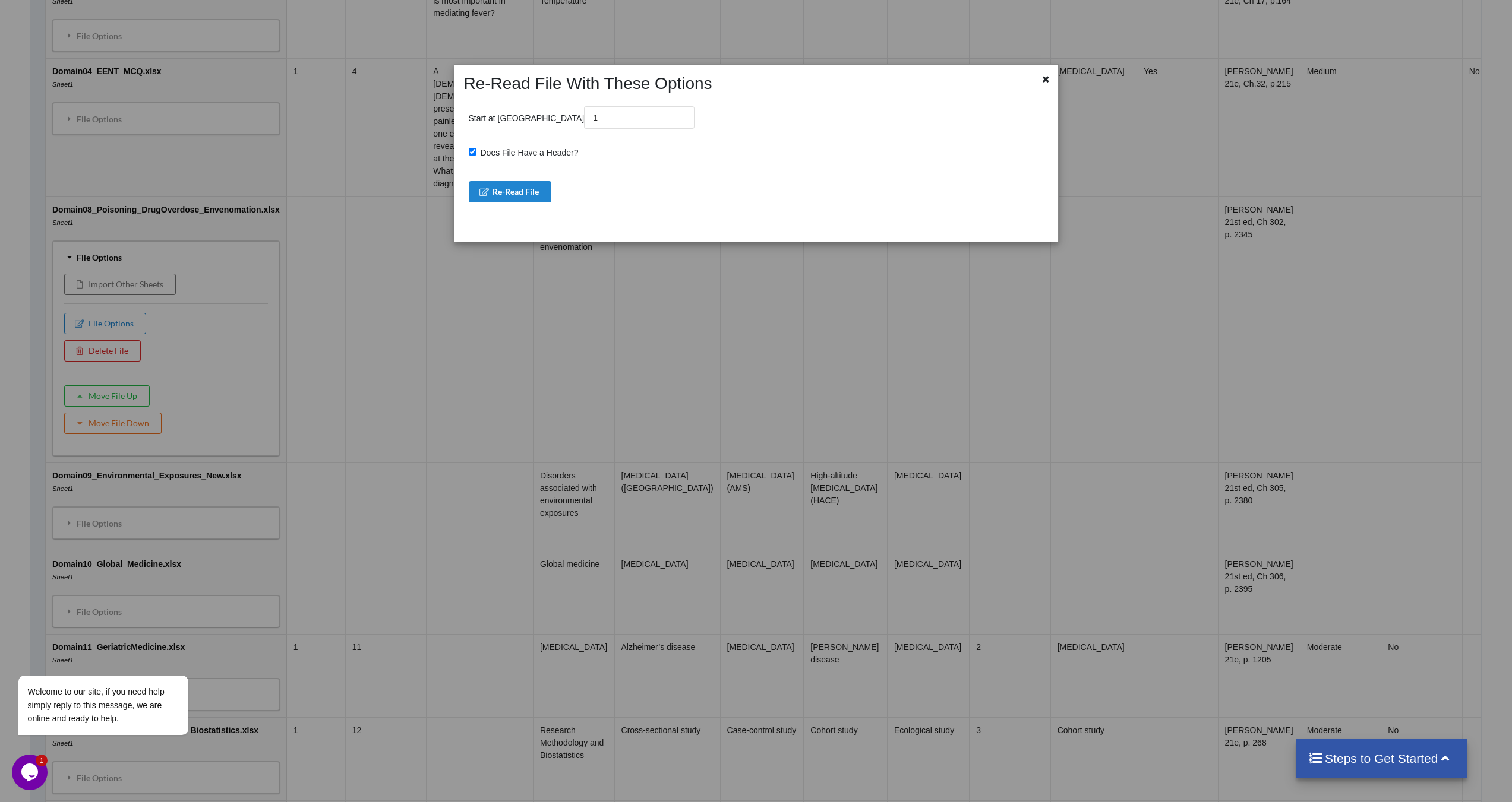
click at [446, 353] on div "Re-Read File With These Options Start at Row 1 Does File Have a Header? Re-Read…" at bounding box center [756, 401] width 1512 height 802
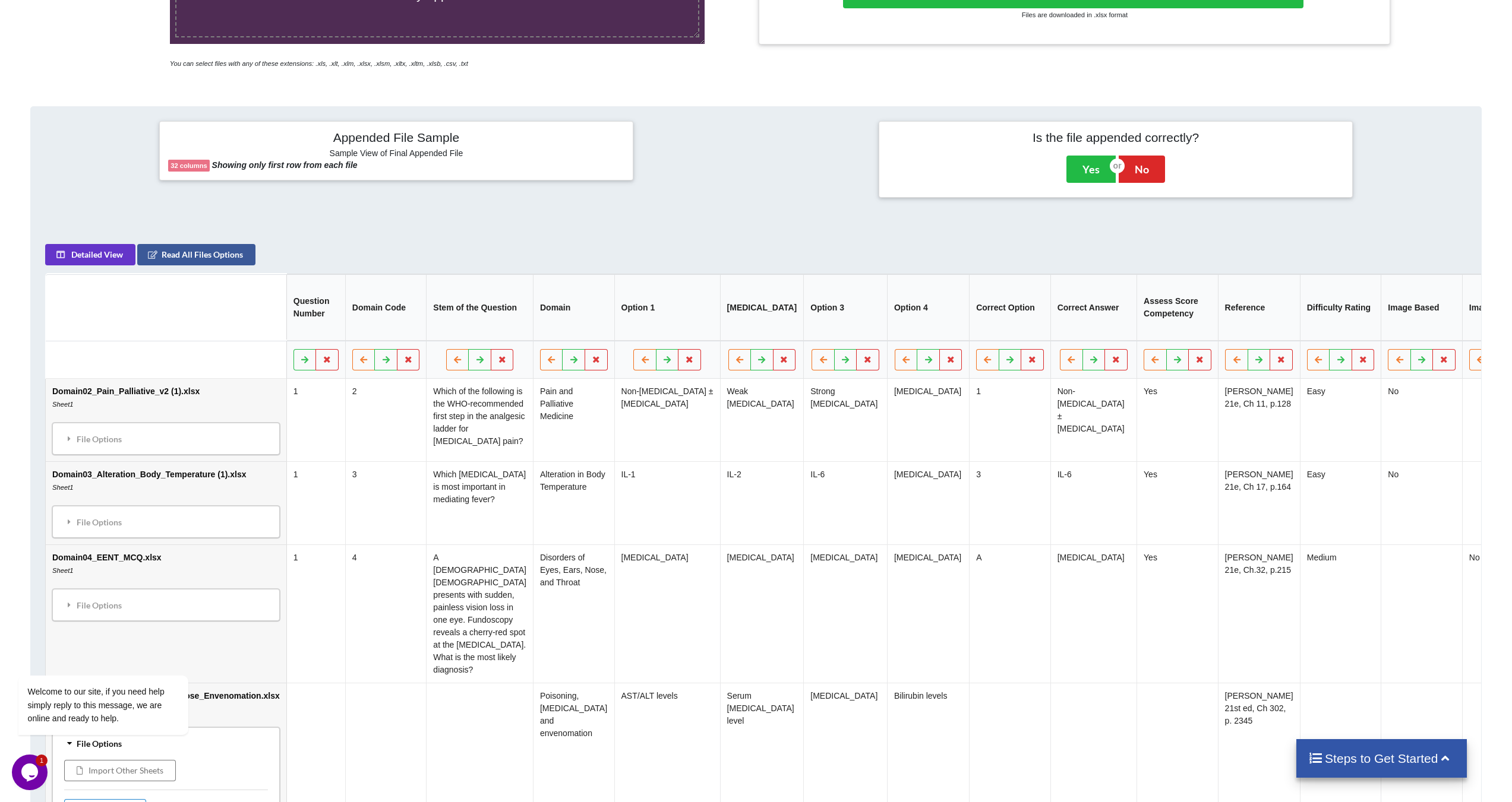
scroll to position [356, 0]
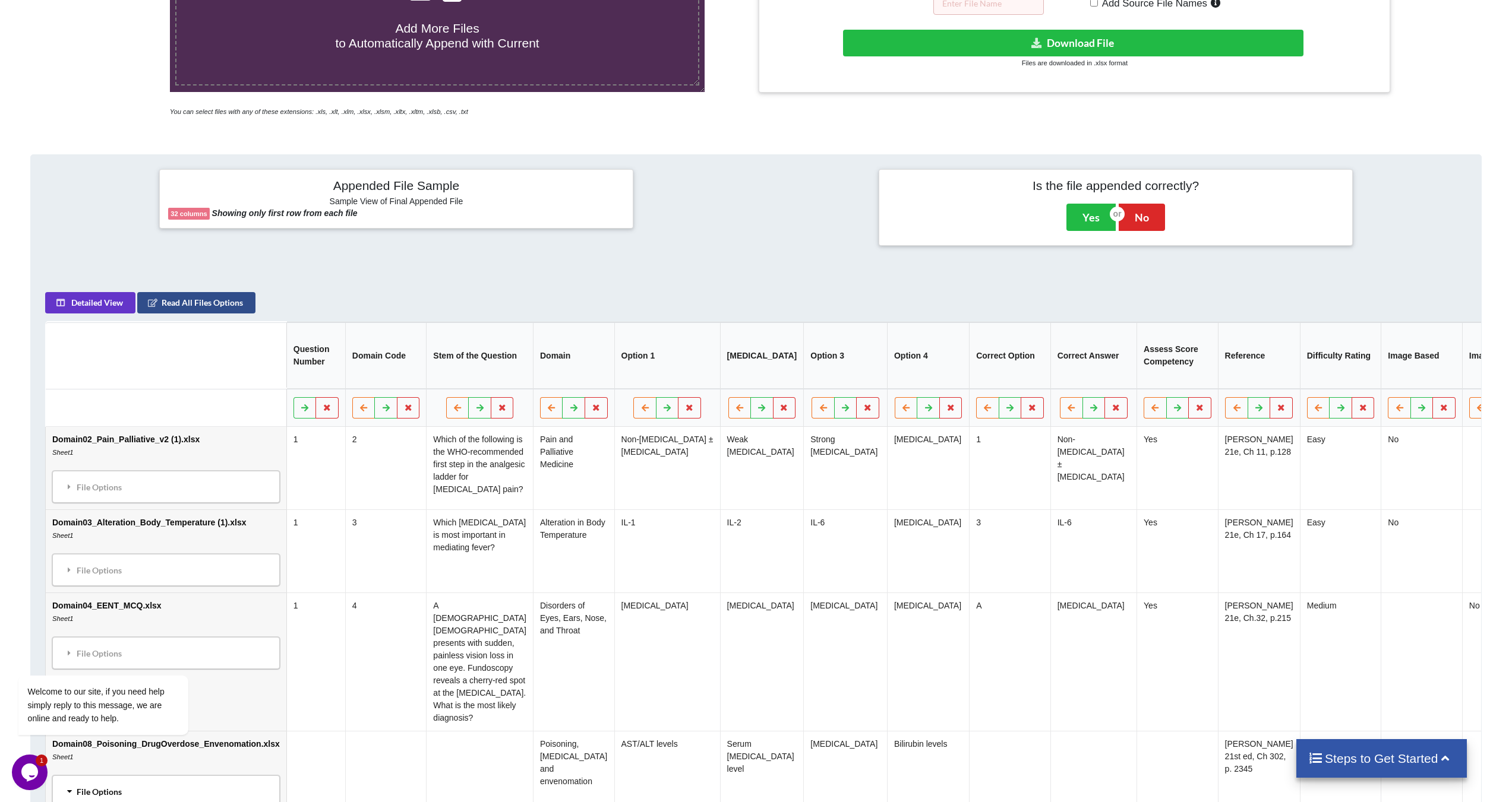
click at [236, 314] on button "Read All Files Options" at bounding box center [196, 303] width 119 height 21
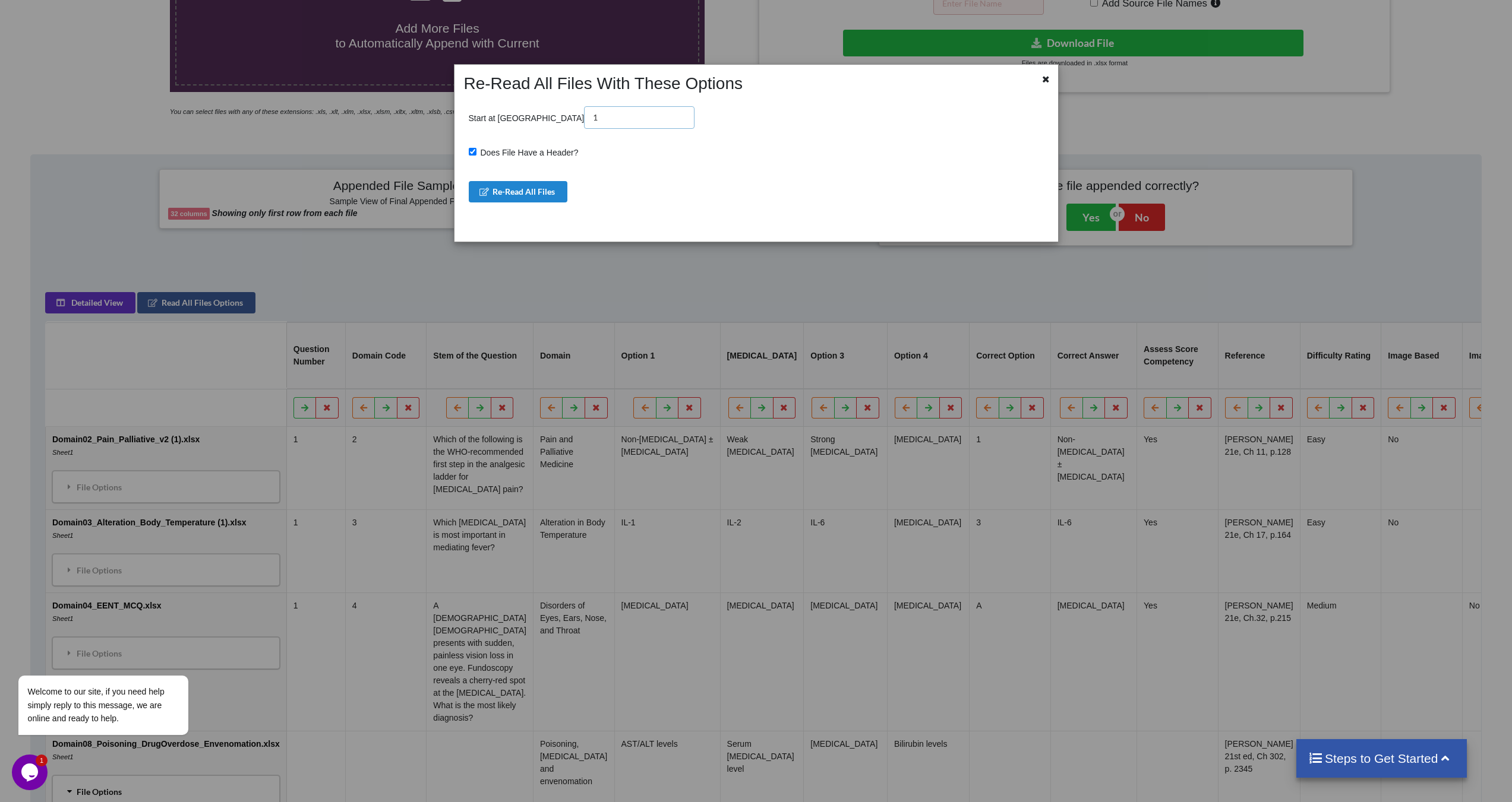
click at [585, 112] on input "1" at bounding box center [640, 118] width 110 height 23
type input "3"
click at [538, 151] on span "Does File Have a Header?" at bounding box center [528, 152] width 102 height 9
click at [477, 151] on input "Does File Have a Header?" at bounding box center [472, 152] width 7 height 7
checkbox input "false"
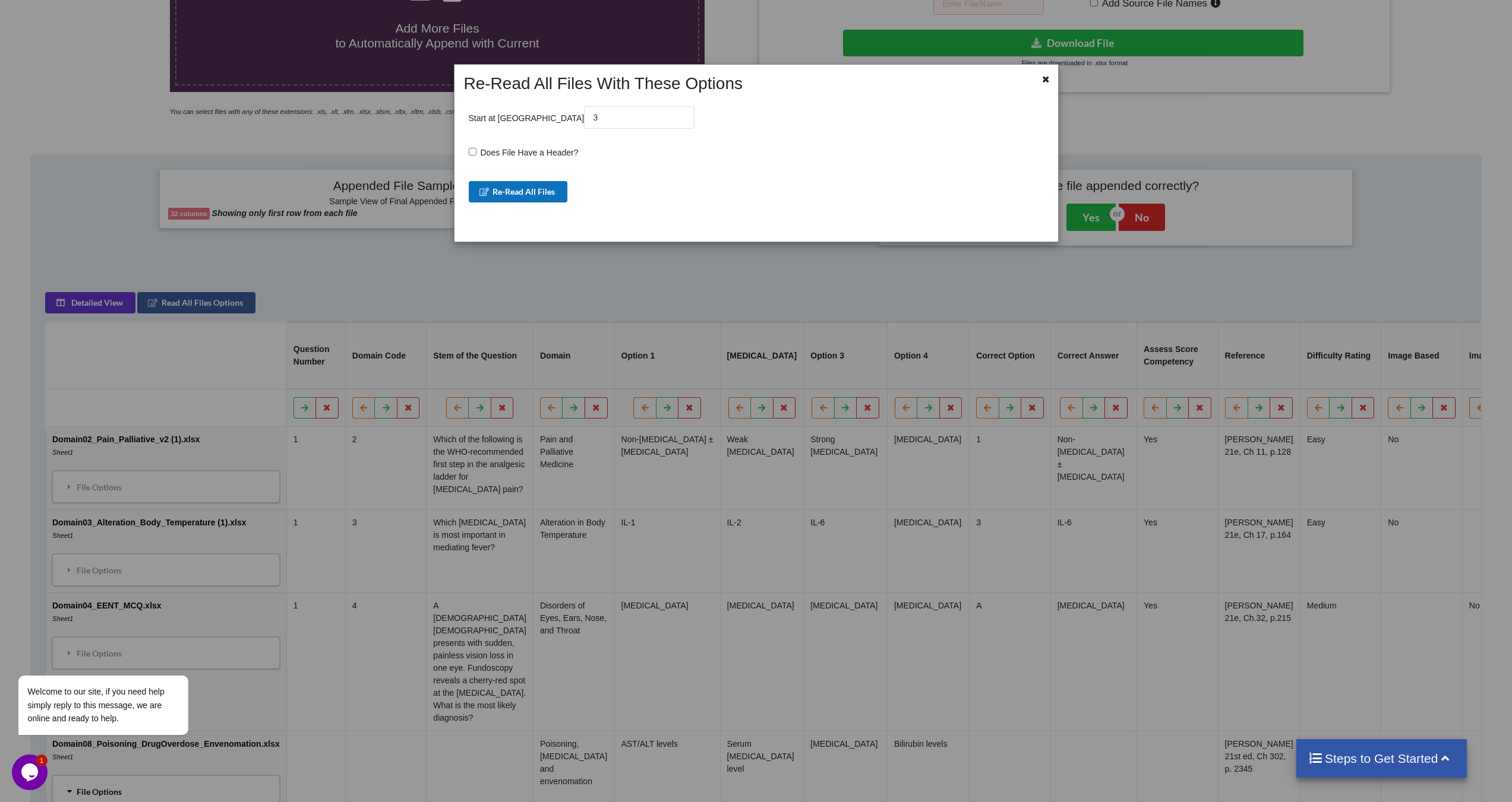
click at [540, 188] on button "Re-Read All Files" at bounding box center [518, 191] width 99 height 21
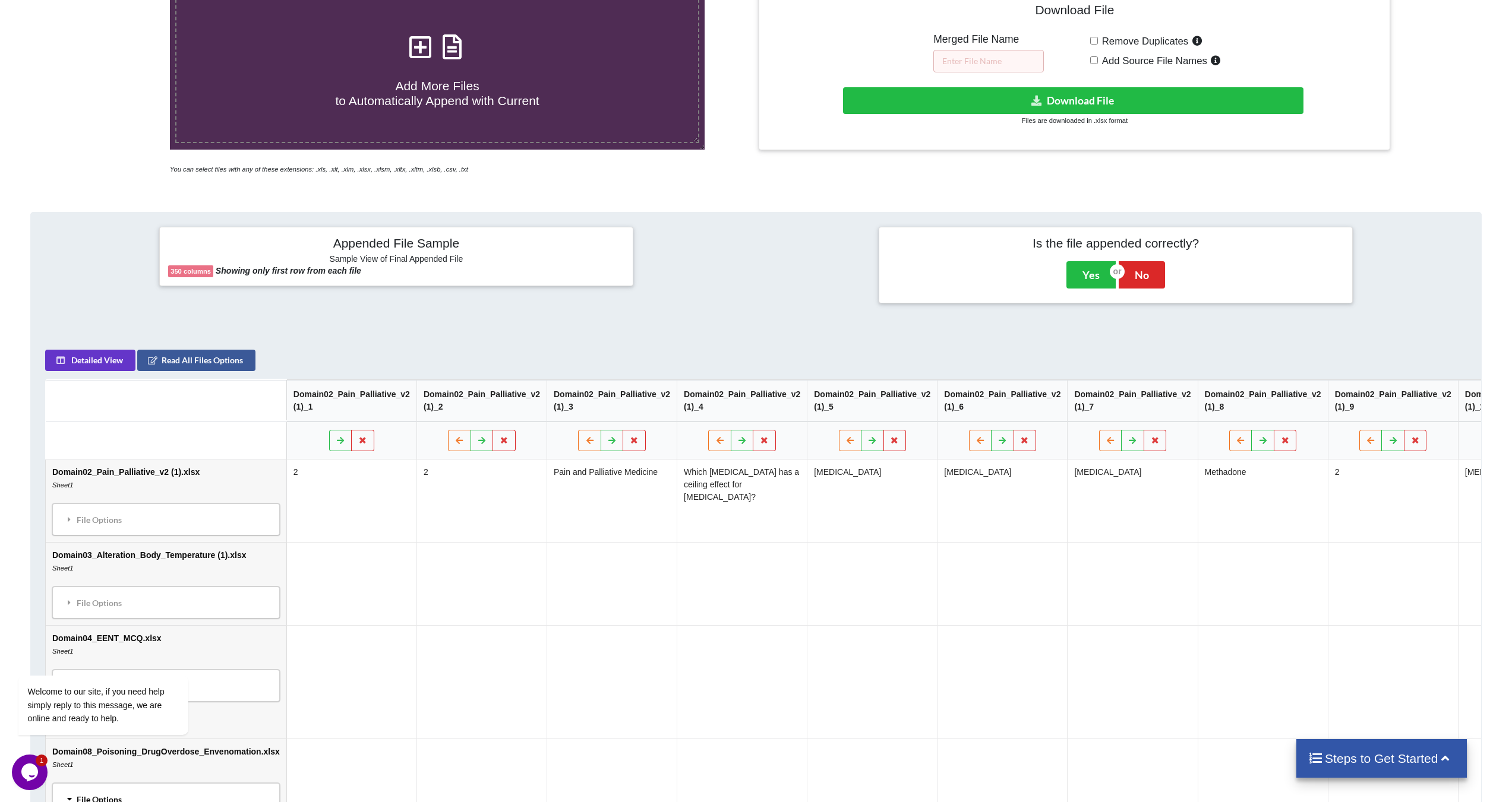
scroll to position [297, 0]
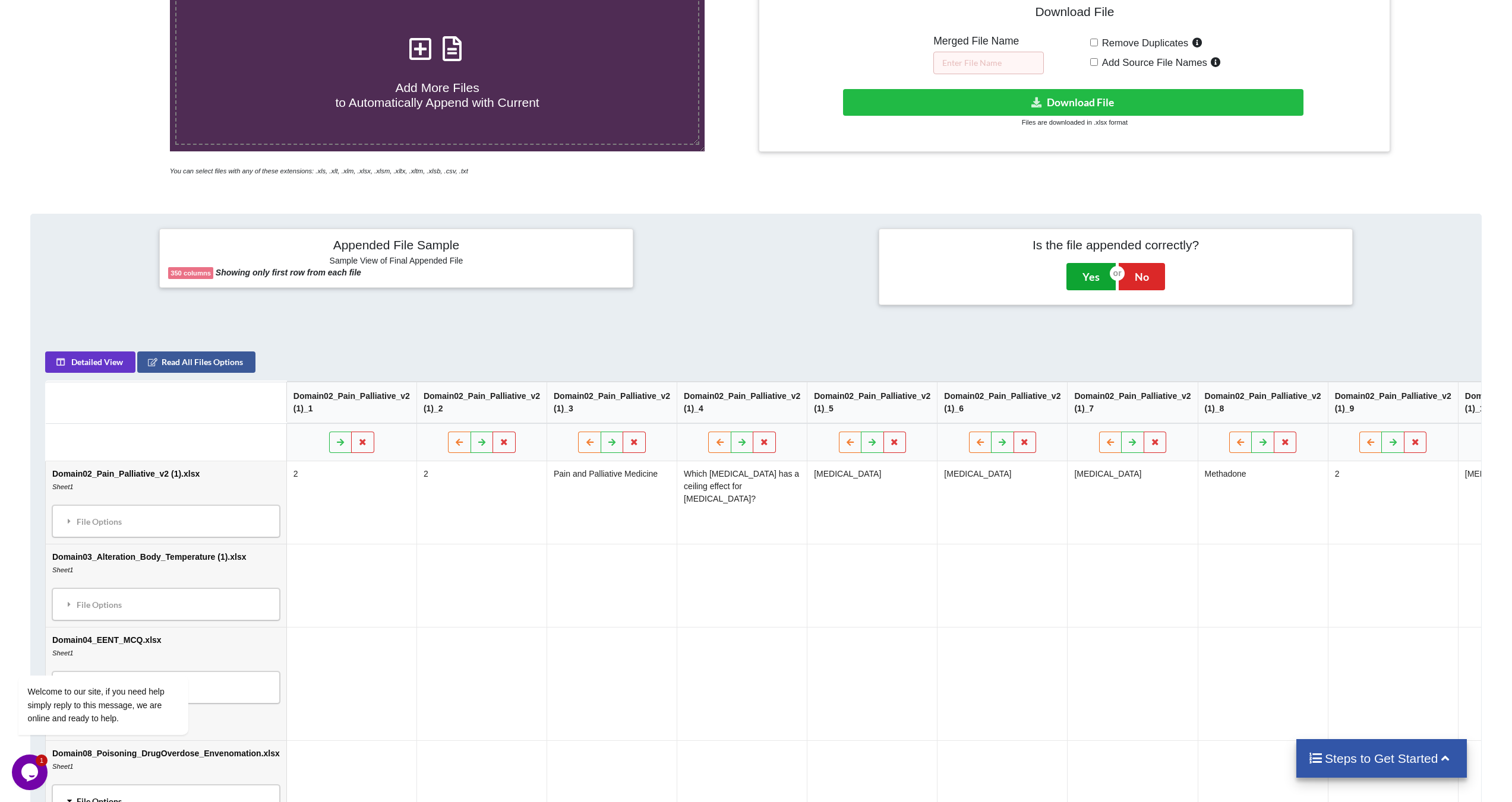
click at [1088, 273] on button "Yes" at bounding box center [1092, 277] width 50 height 28
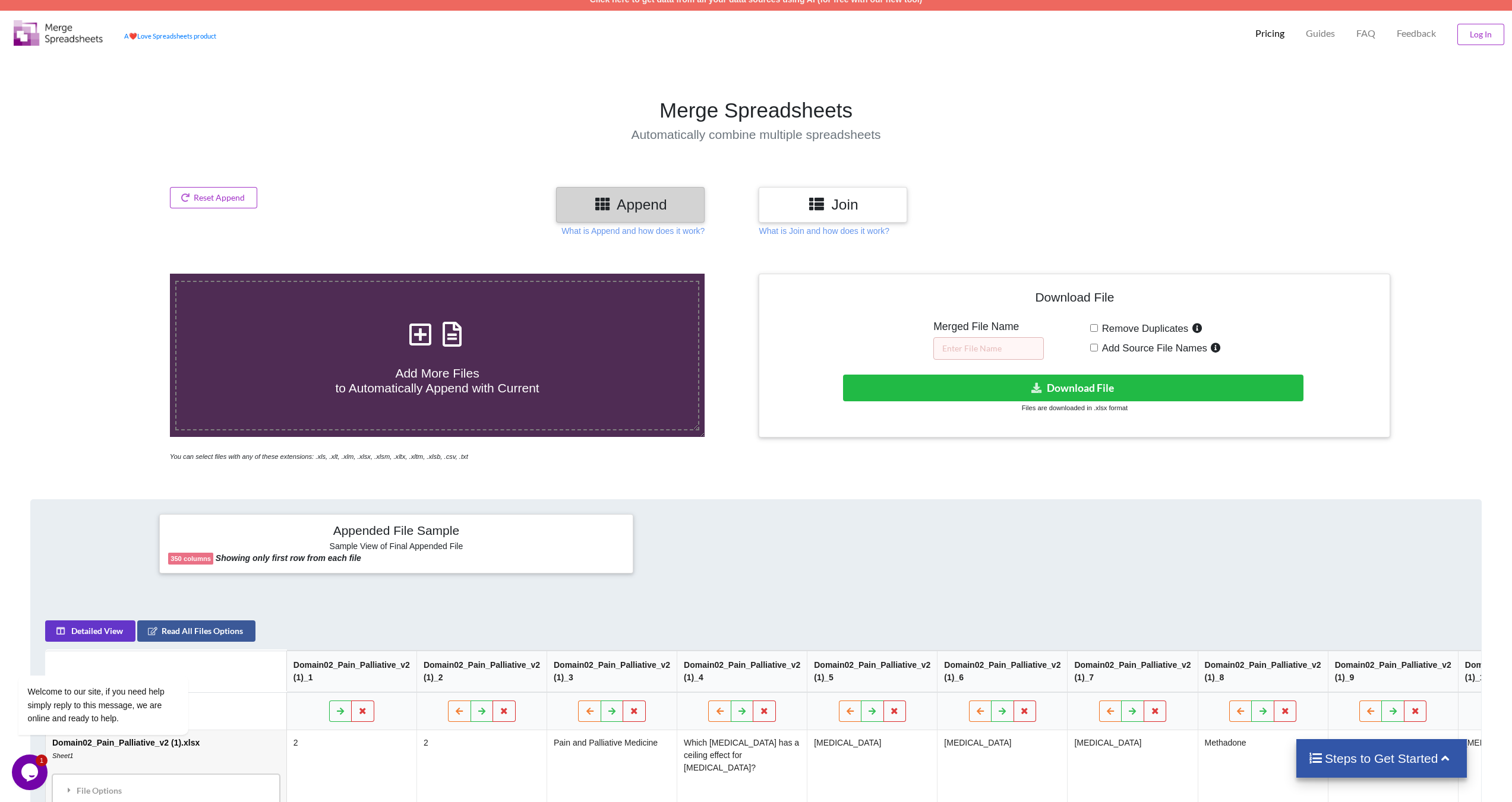
scroll to position [0, 0]
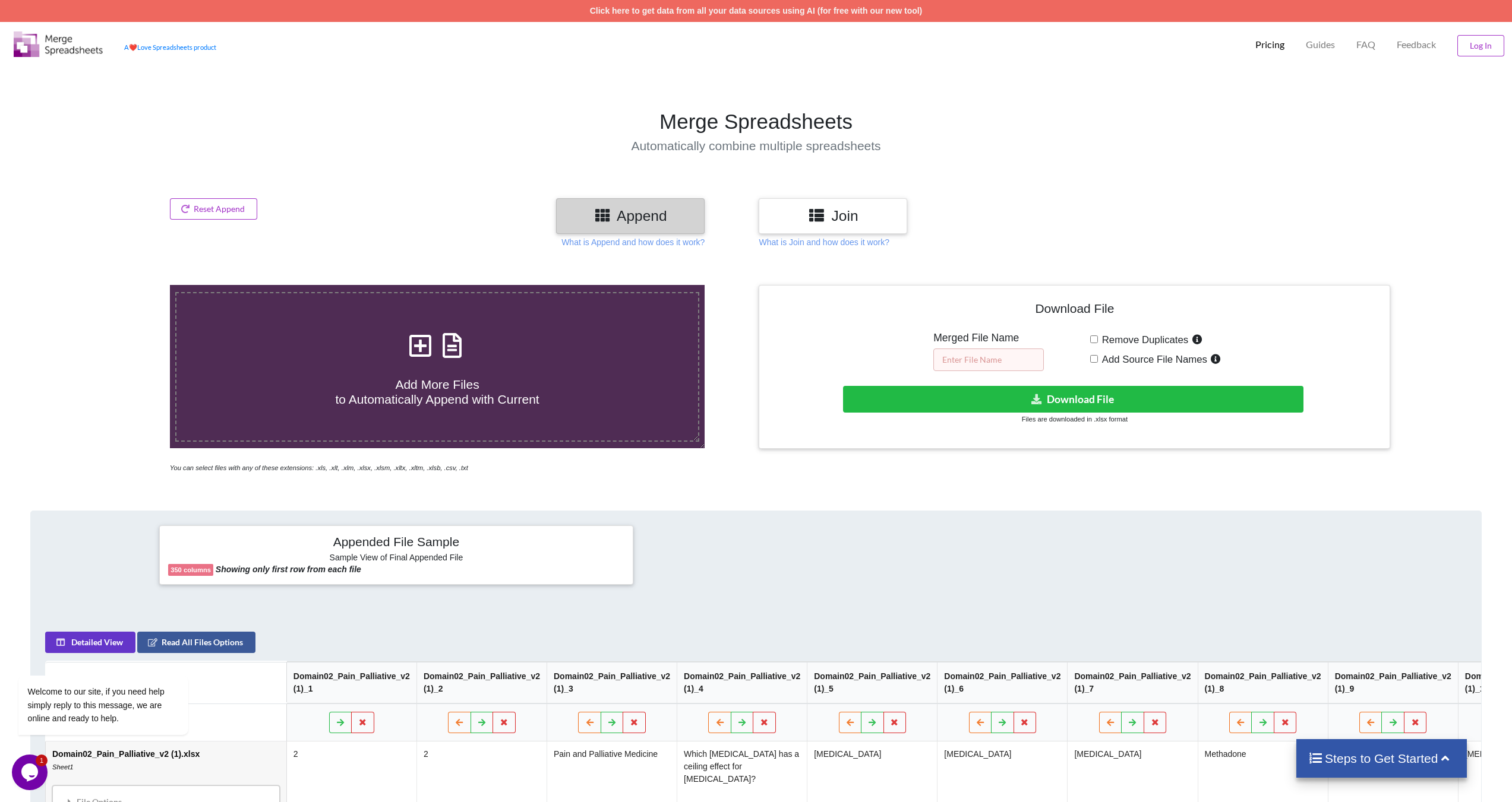
click at [983, 357] on input "text" at bounding box center [989, 360] width 110 height 23
type input "Merged"
click at [1065, 396] on button "Download File" at bounding box center [1073, 399] width 460 height 27
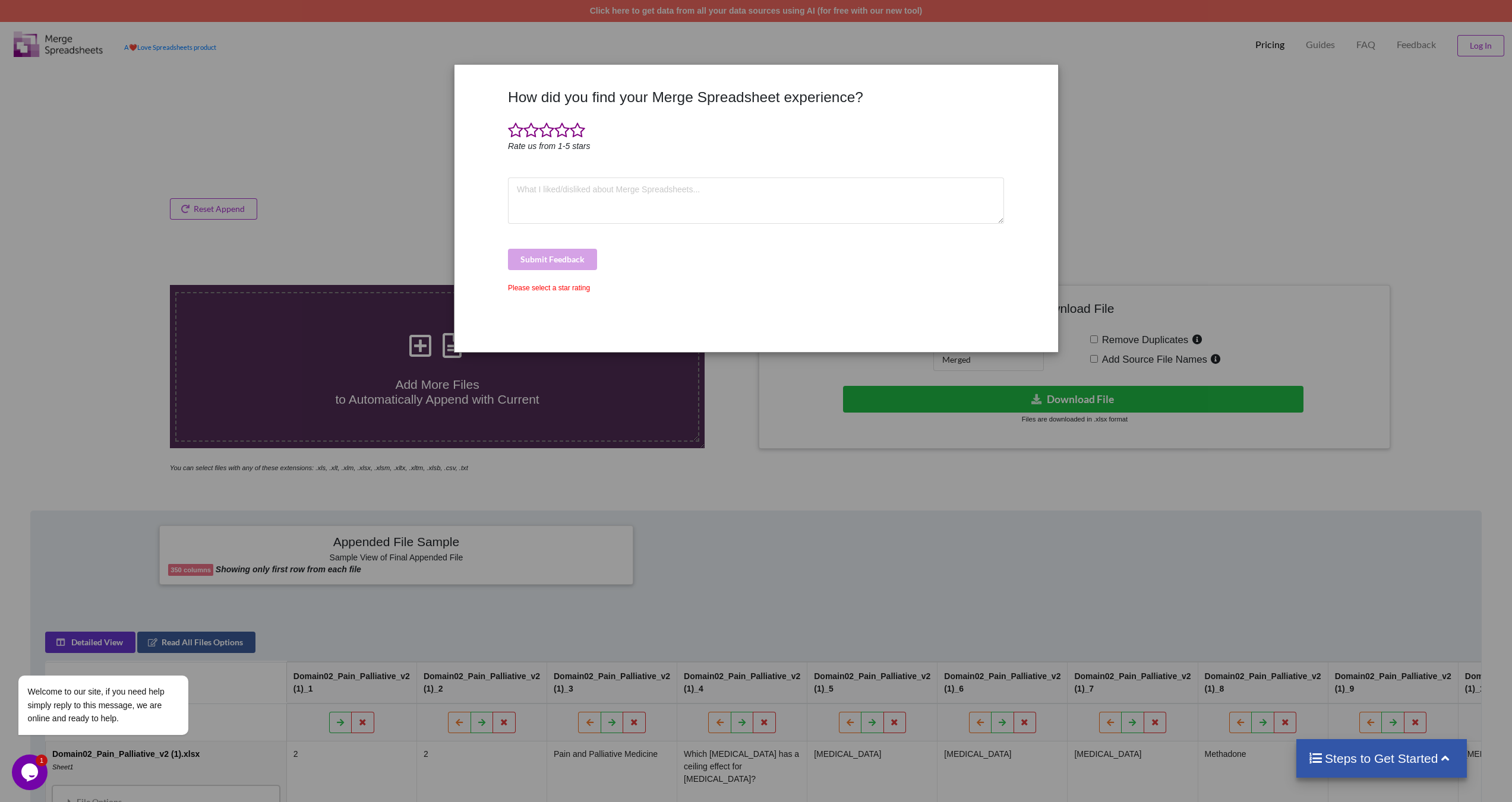
click at [1013, 412] on div "How did you find your Merge Spreadsheet experience? Rate us from 1-5 stars Subm…" at bounding box center [756, 401] width 1512 height 802
click at [553, 132] on span at bounding box center [546, 130] width 16 height 17
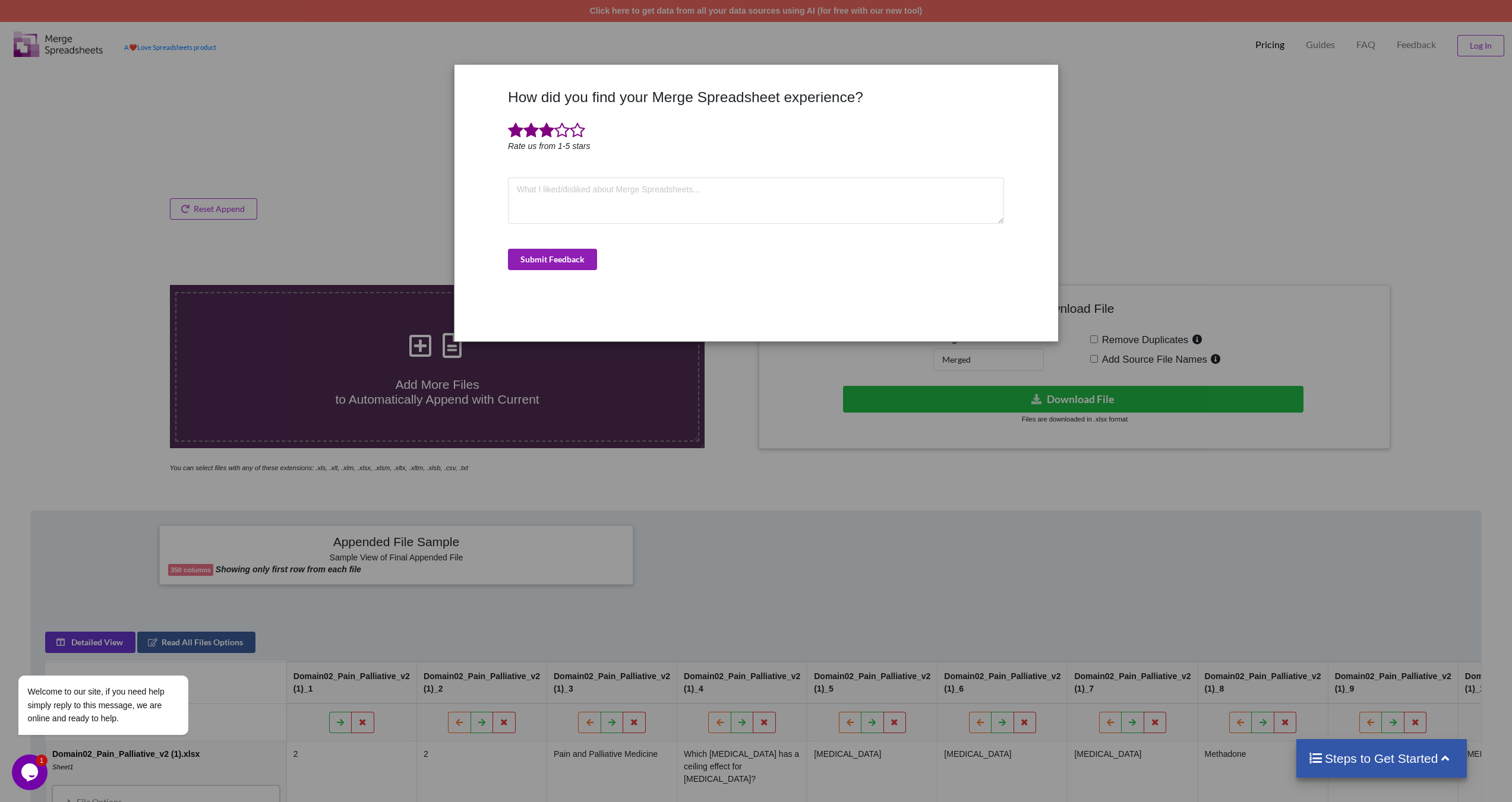
click at [557, 254] on button "Submit Feedback" at bounding box center [552, 259] width 89 height 21
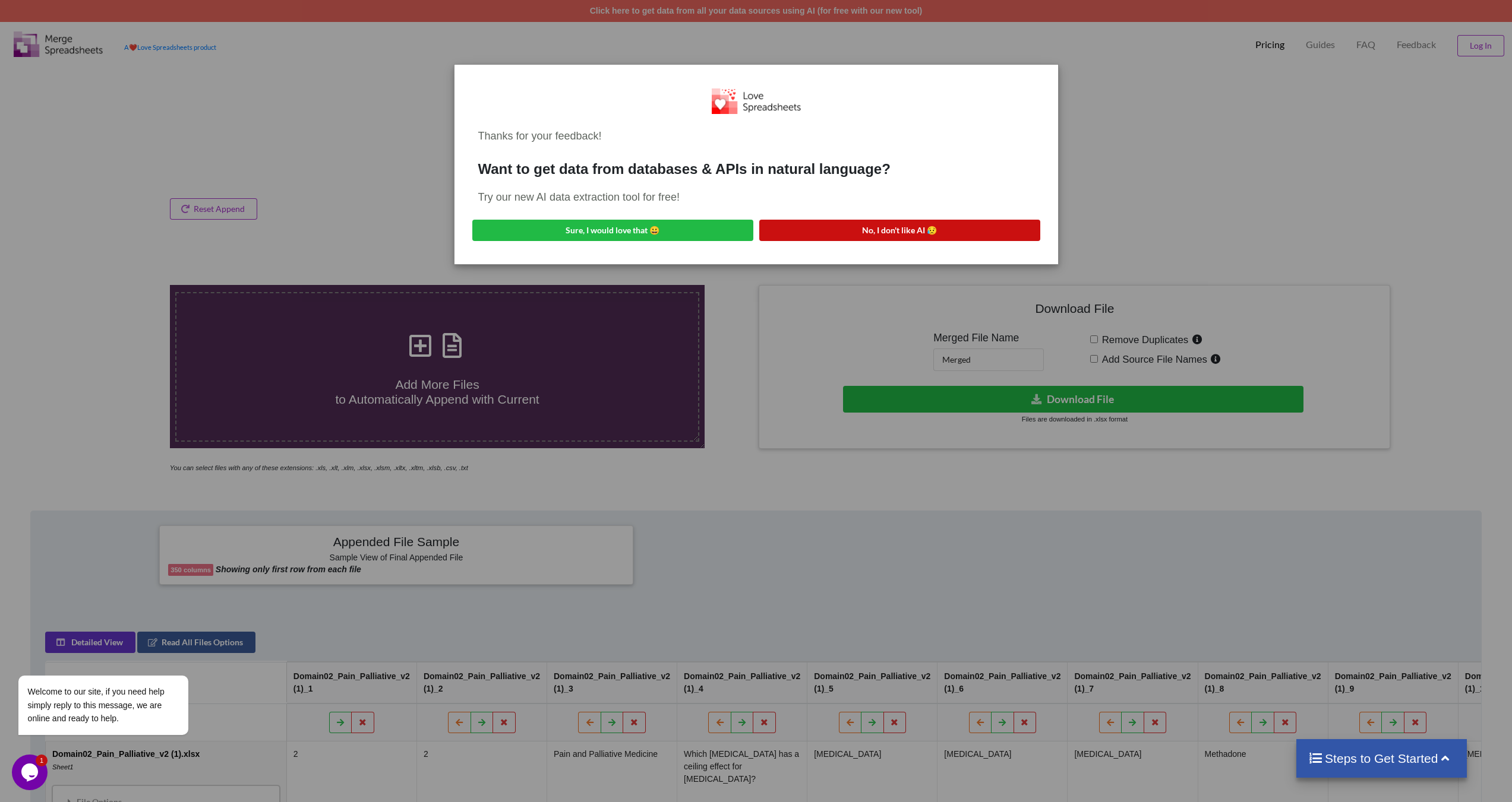
click at [845, 227] on button "No, I don't like AI 😥" at bounding box center [900, 230] width 281 height 21
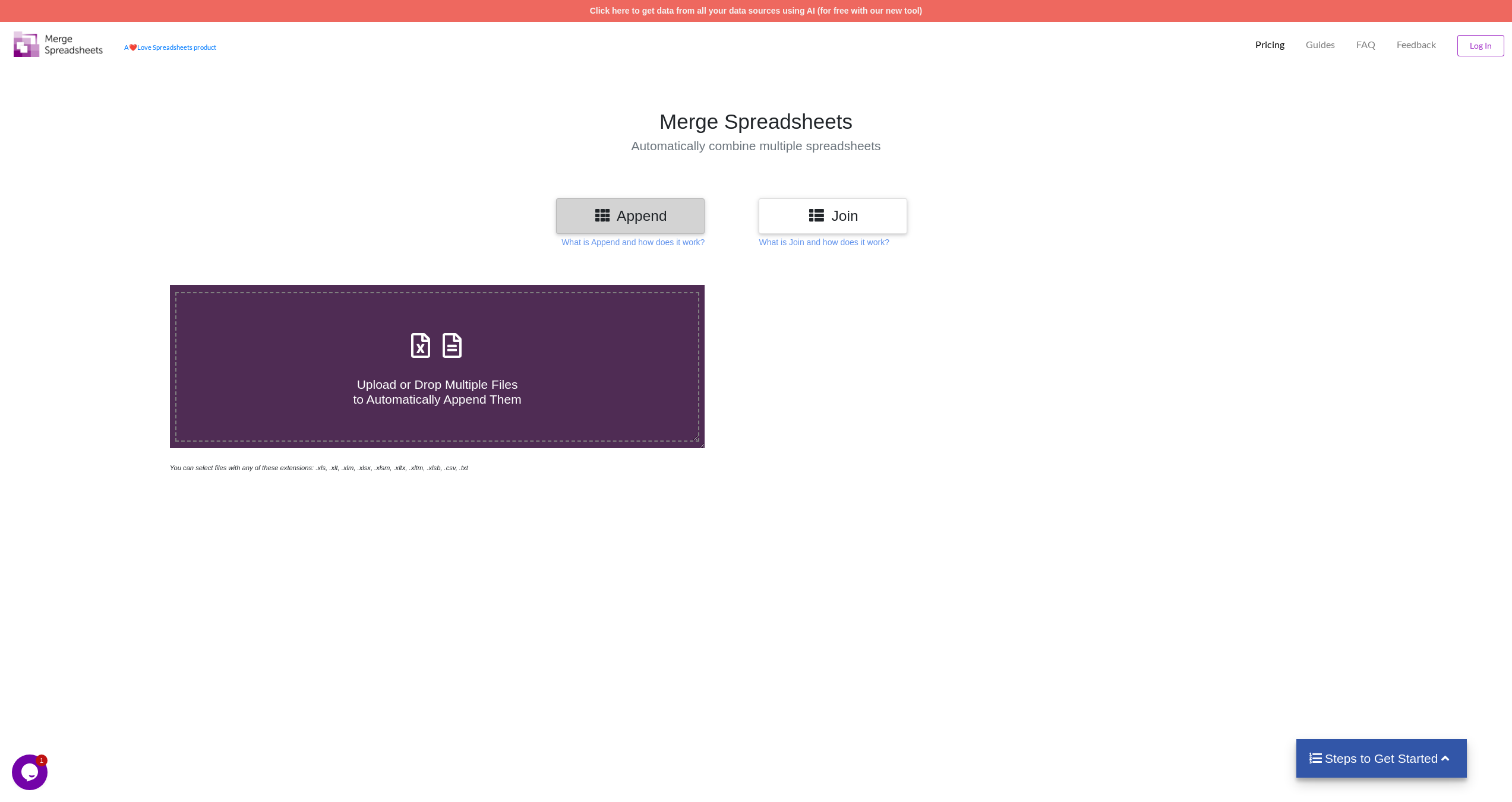
click at [449, 345] on icon at bounding box center [452, 339] width 29 height 25
click at [113, 285] on input "Upload or Drop Multiple Files to Automatically Append Them" at bounding box center [113, 285] width 0 height 0
type input "C:\fakepath\Domain02_Pain_Palliative_v2 (1).xlsx"
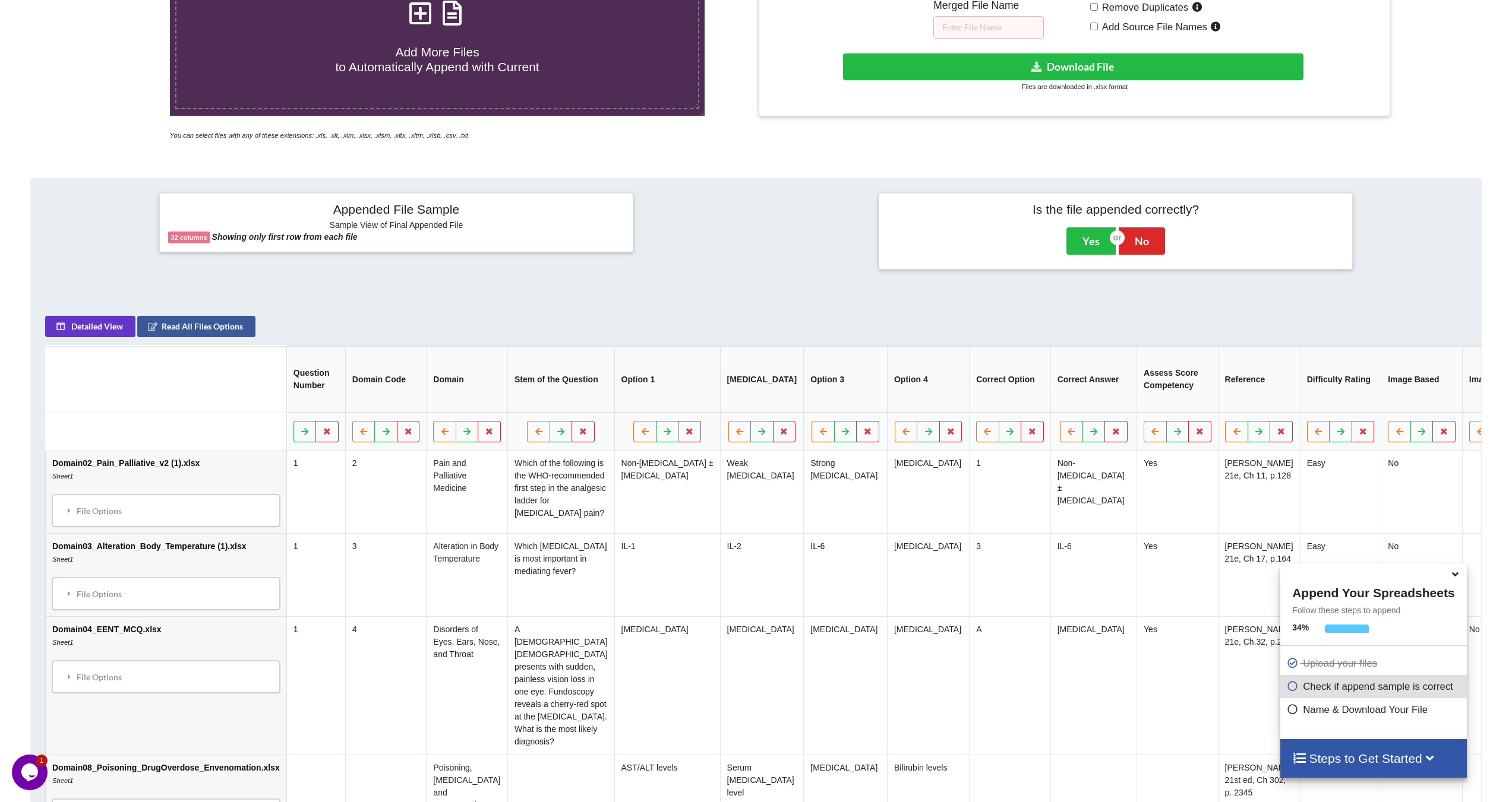
scroll to position [154, 0]
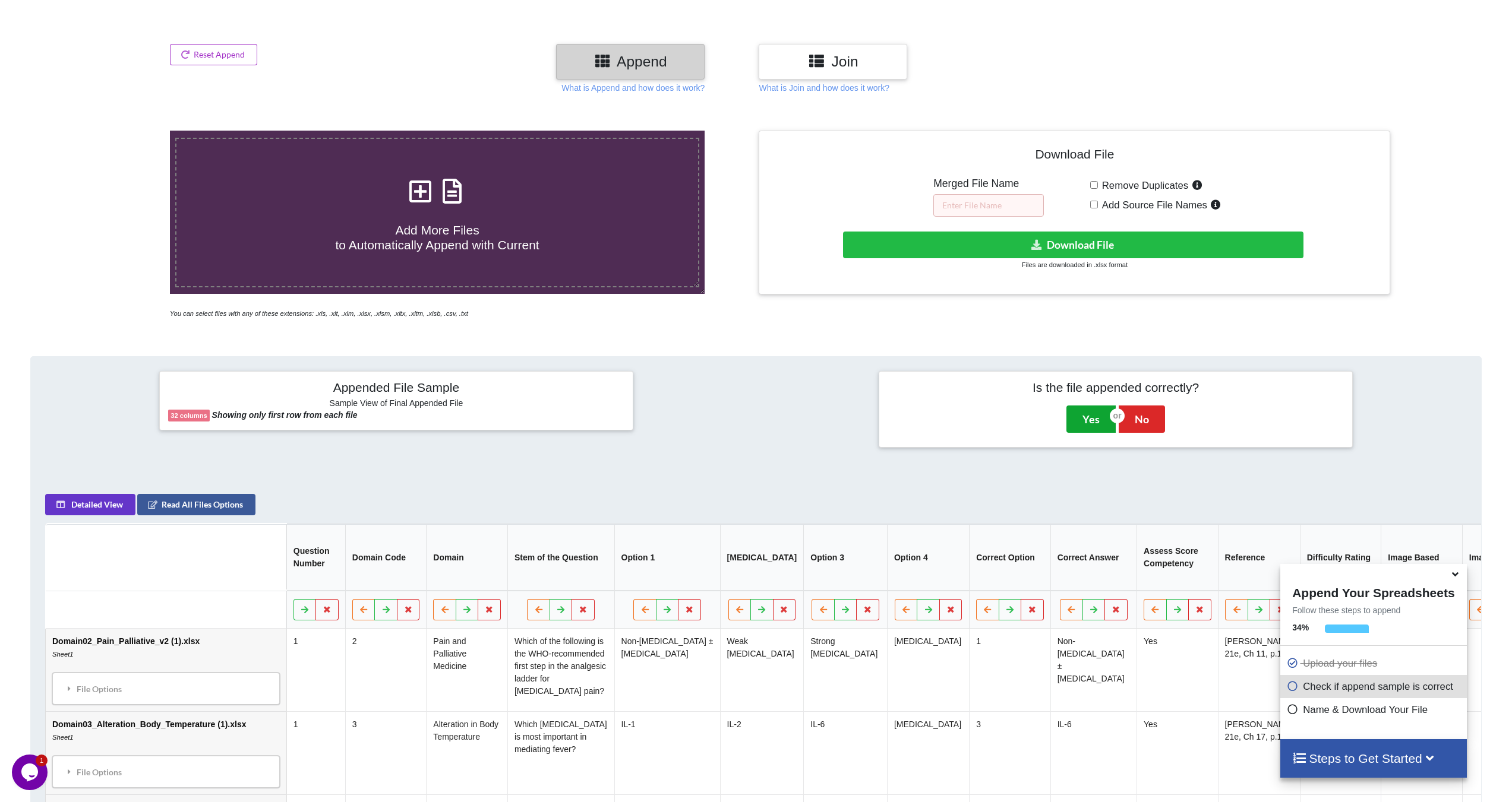
click at [1090, 419] on button "Yes" at bounding box center [1092, 420] width 50 height 28
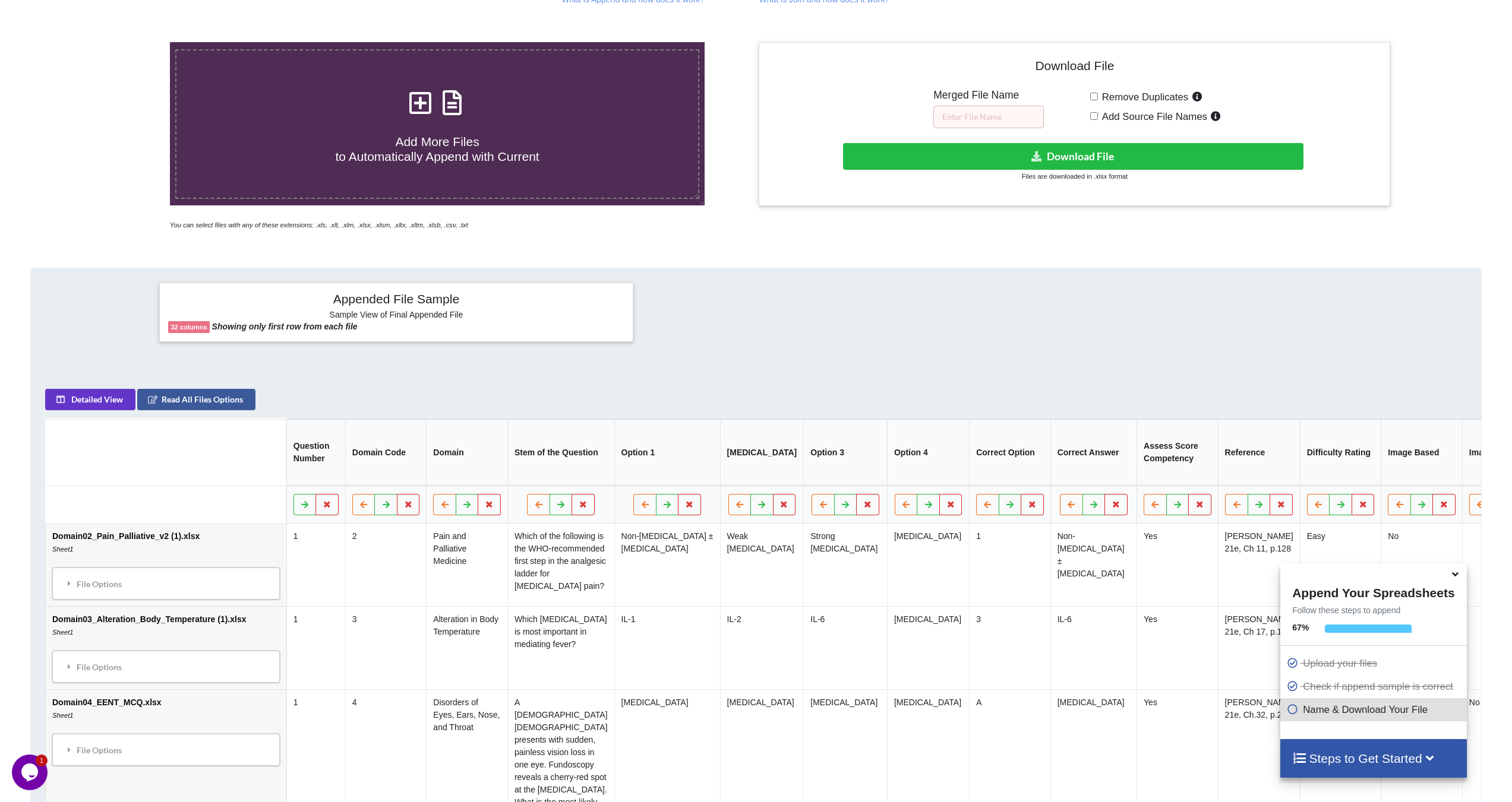
scroll to position [285, 0]
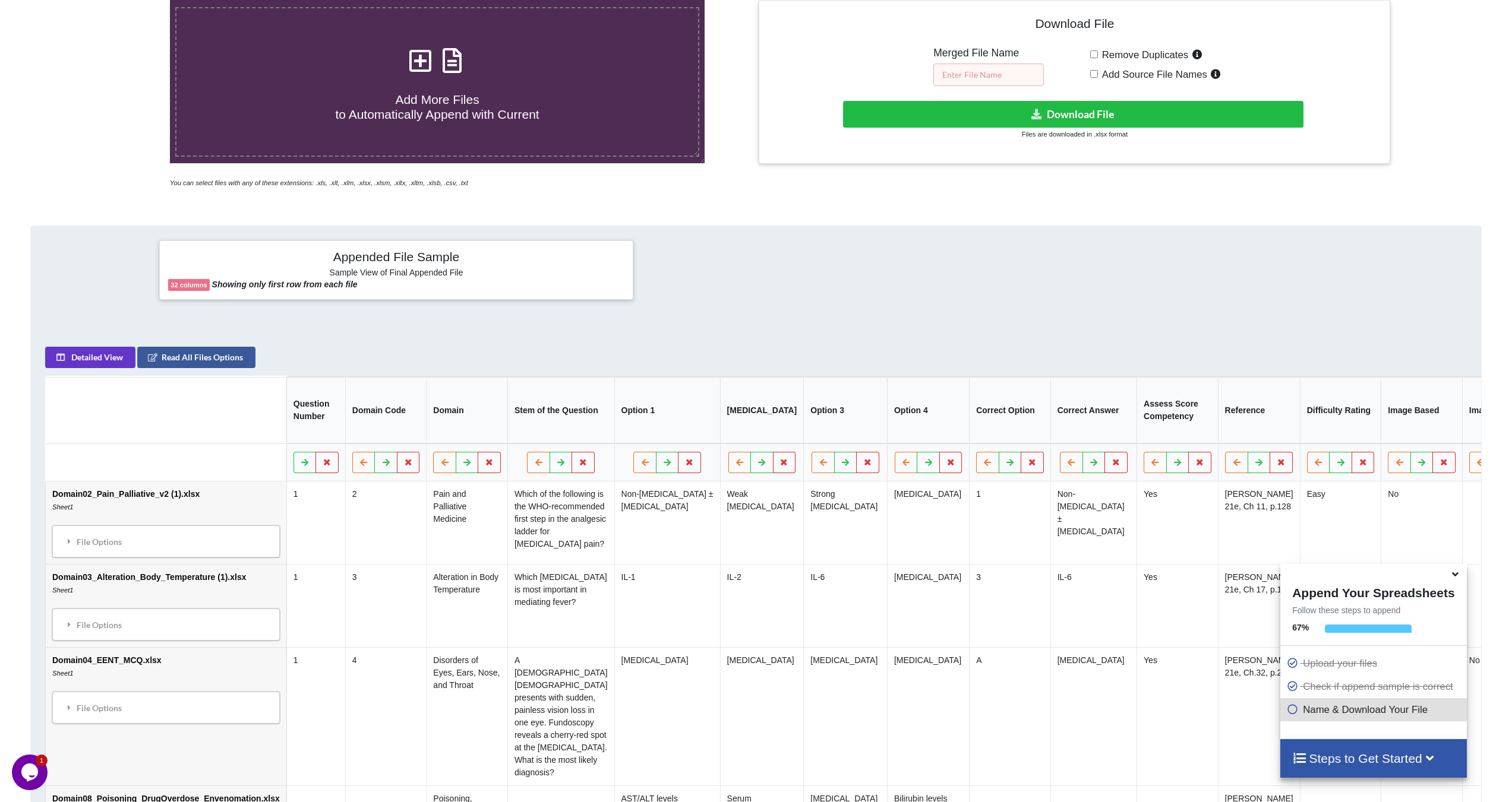
click at [989, 78] on input "text" at bounding box center [989, 74] width 110 height 23
type input "Merged Excels"
click at [1101, 108] on button "Download File" at bounding box center [1073, 114] width 460 height 27
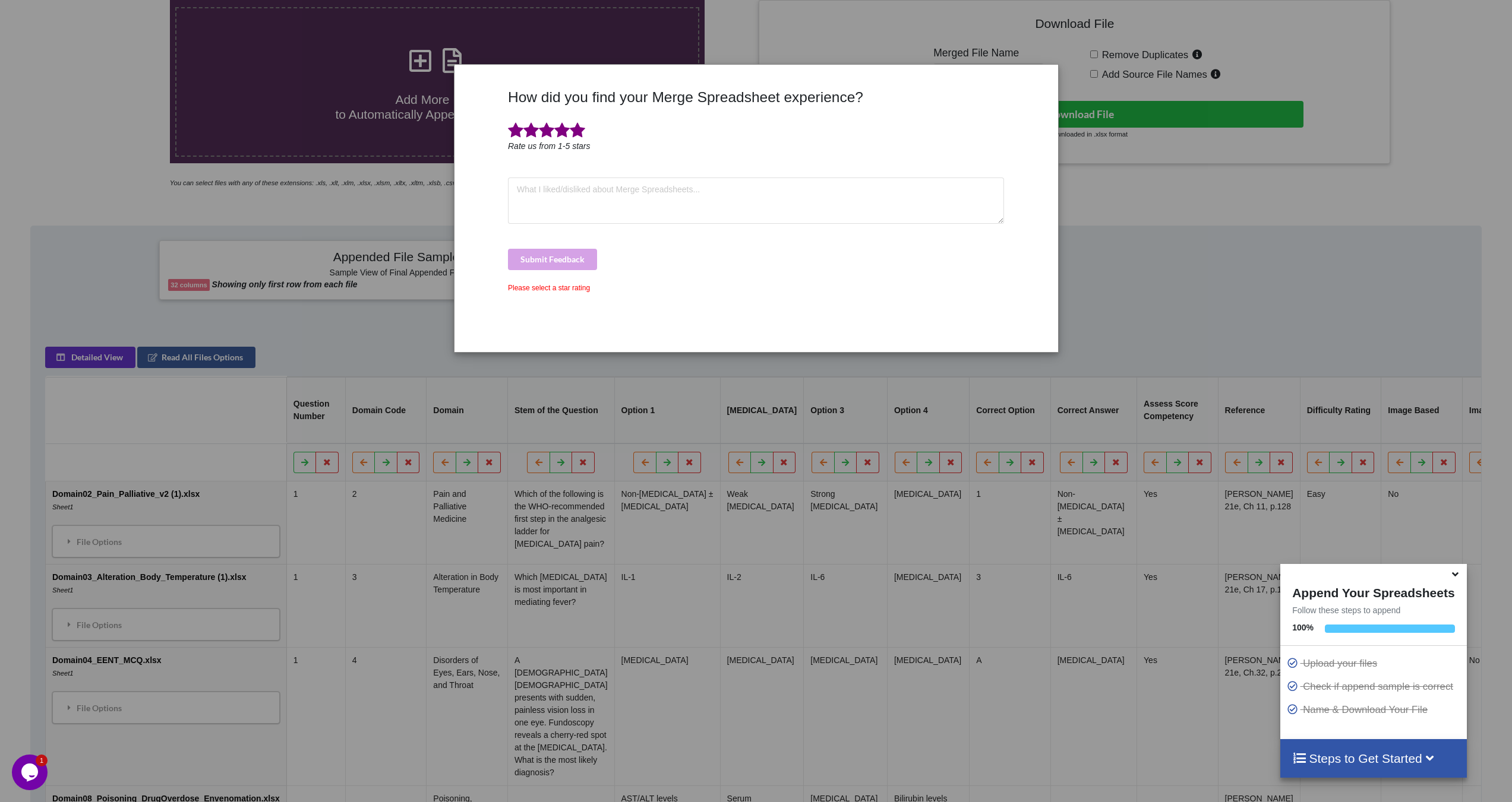
click at [574, 133] on span at bounding box center [577, 130] width 16 height 17
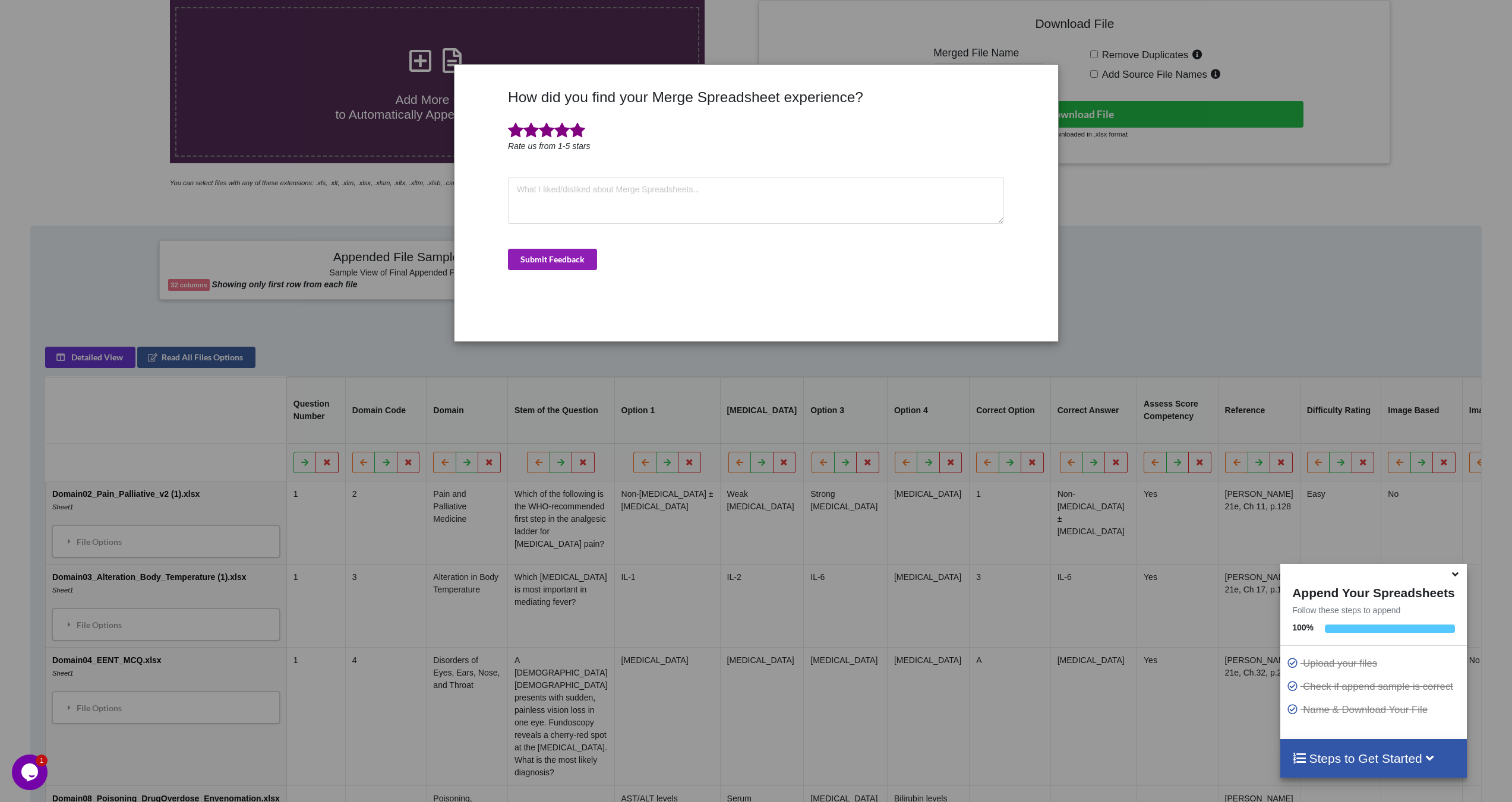
click at [580, 259] on button "Submit Feedback" at bounding box center [552, 259] width 89 height 21
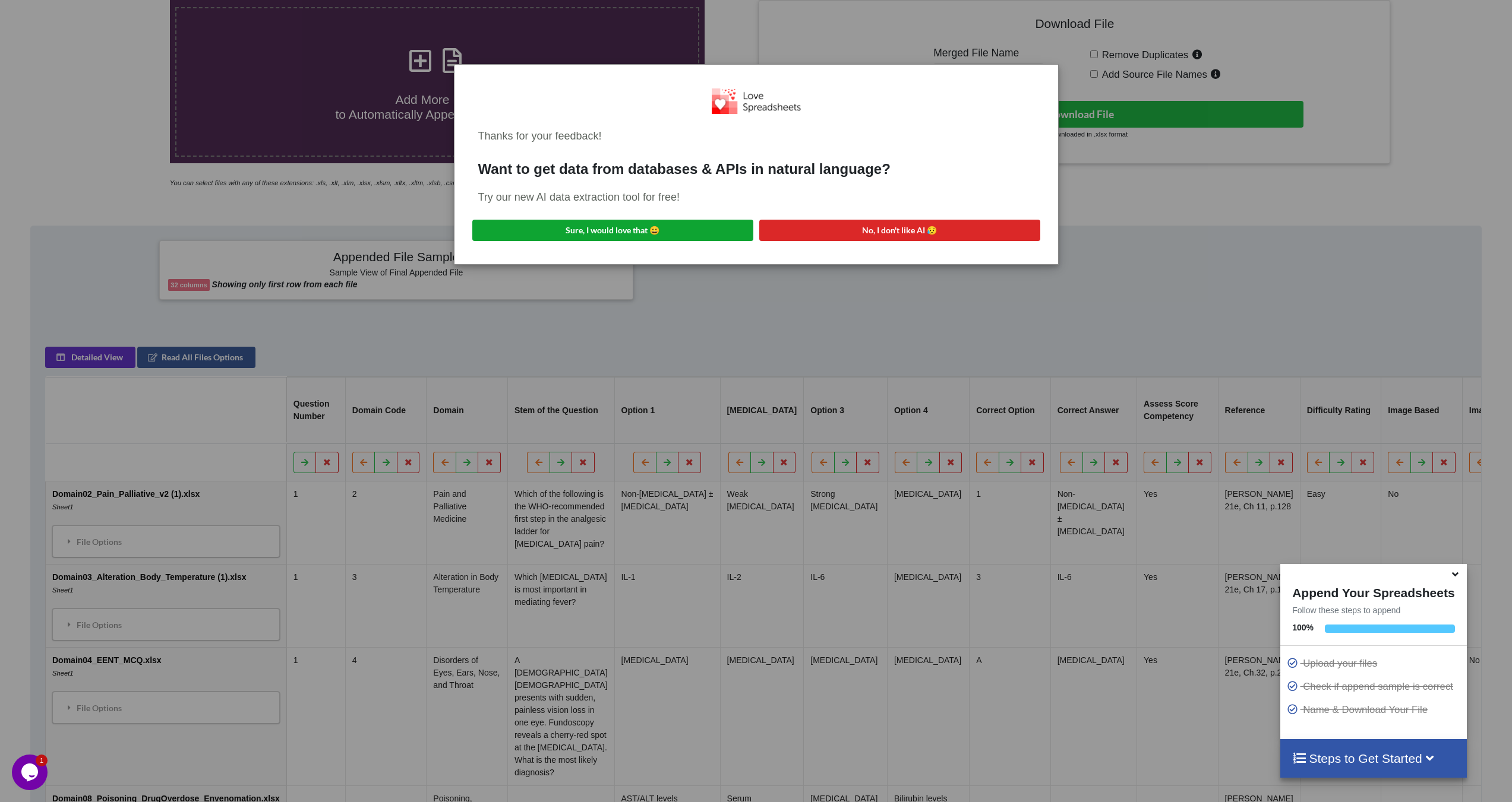
click at [661, 230] on button "Sure, I would love that 😀" at bounding box center [613, 230] width 281 height 21
